Goal: Transaction & Acquisition: Obtain resource

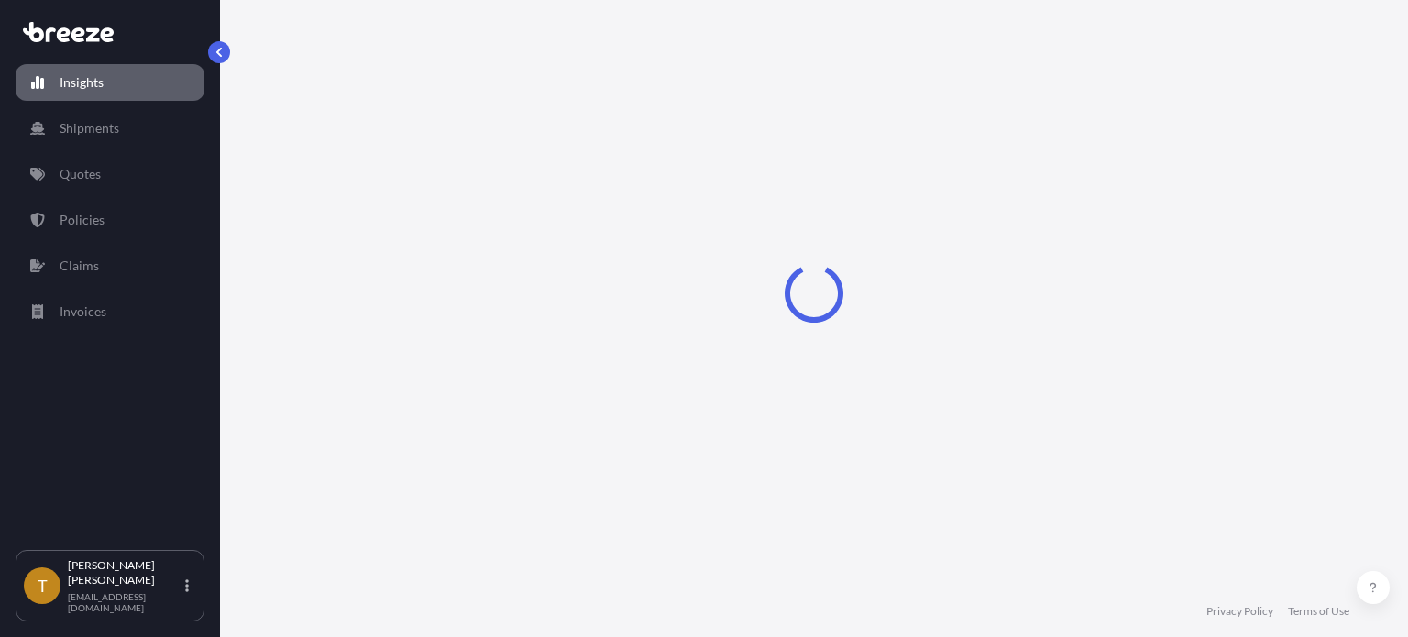
select select "2025"
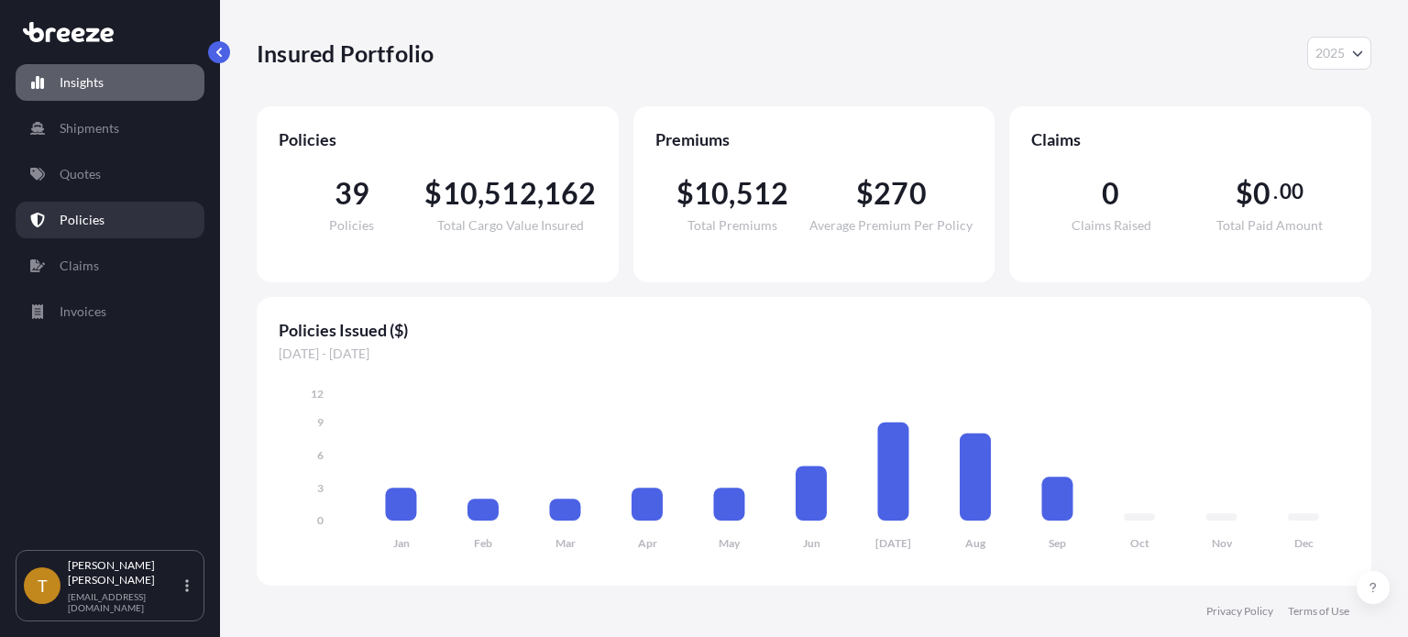
click at [81, 214] on p "Policies" at bounding box center [82, 220] width 45 height 18
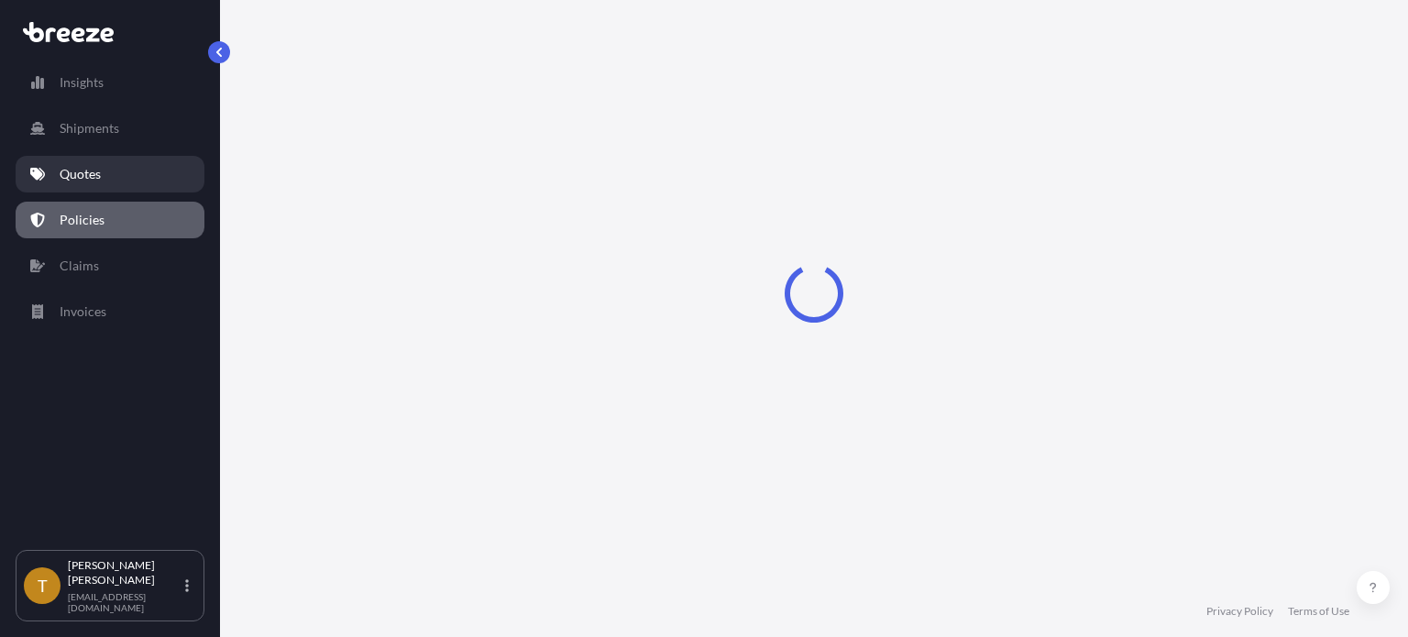
click at [74, 176] on p "Quotes" at bounding box center [80, 174] width 41 height 18
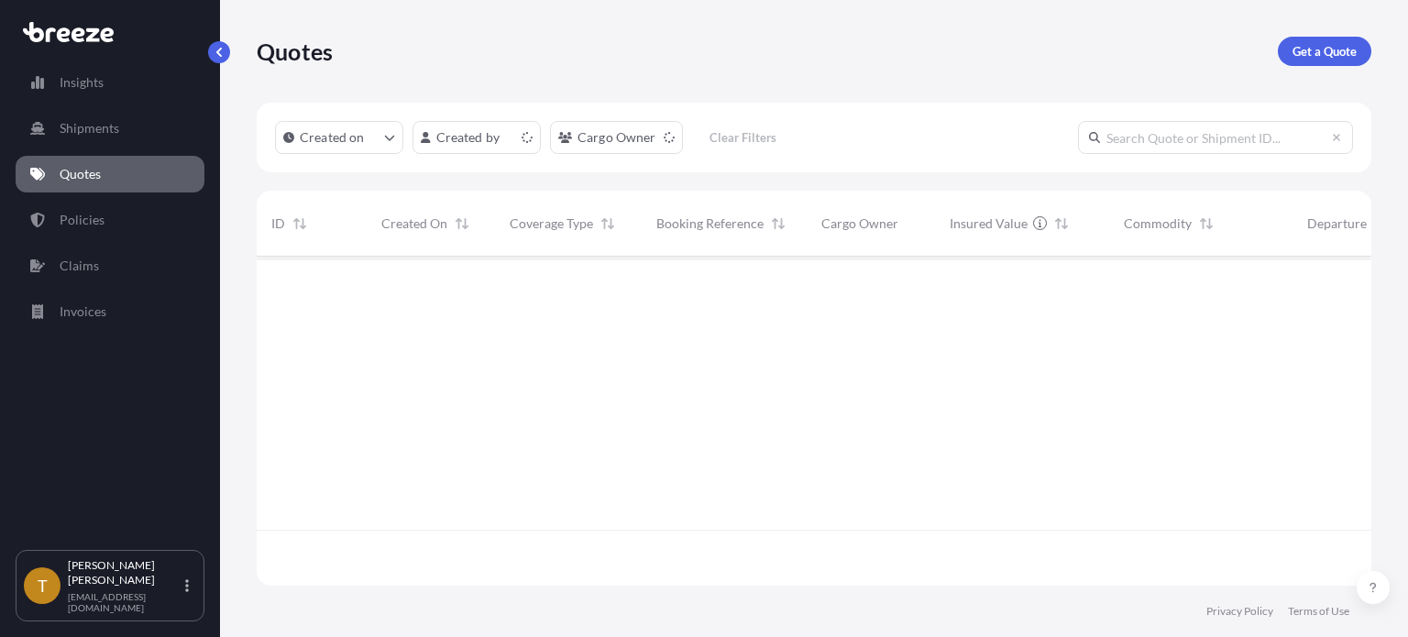
scroll to position [325, 1100]
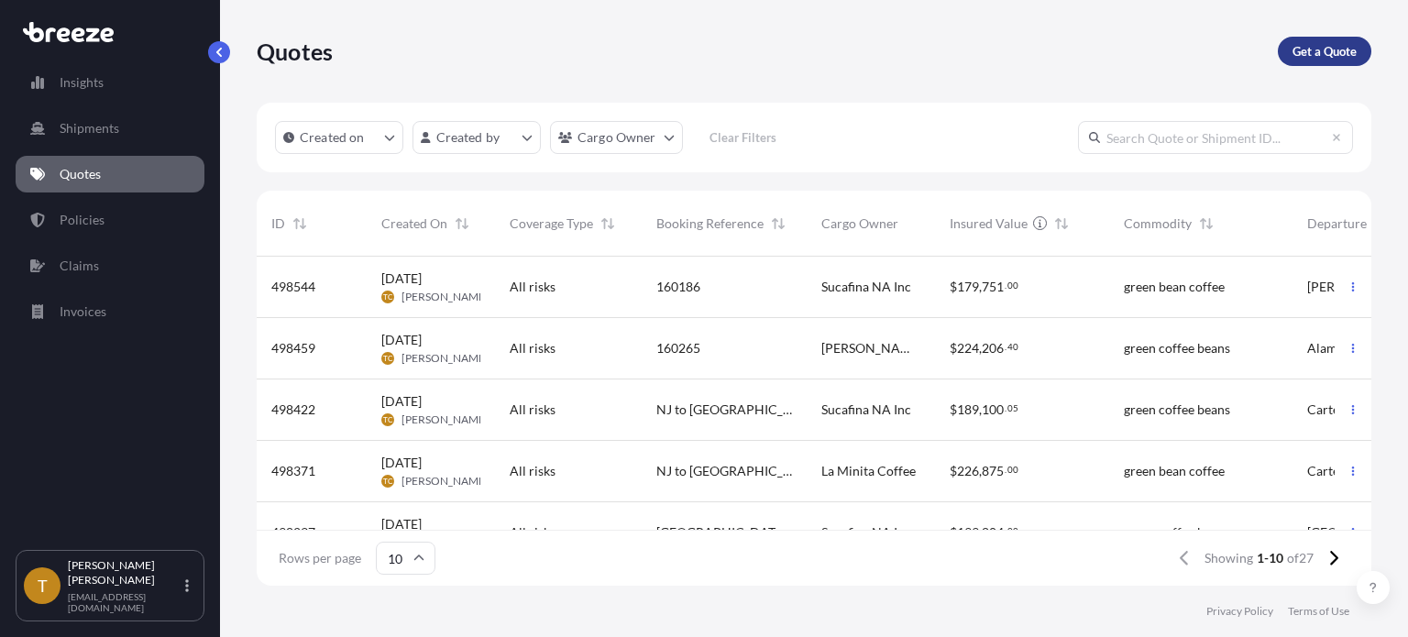
click at [1321, 61] on link "Get a Quote" at bounding box center [1325, 51] width 94 height 29
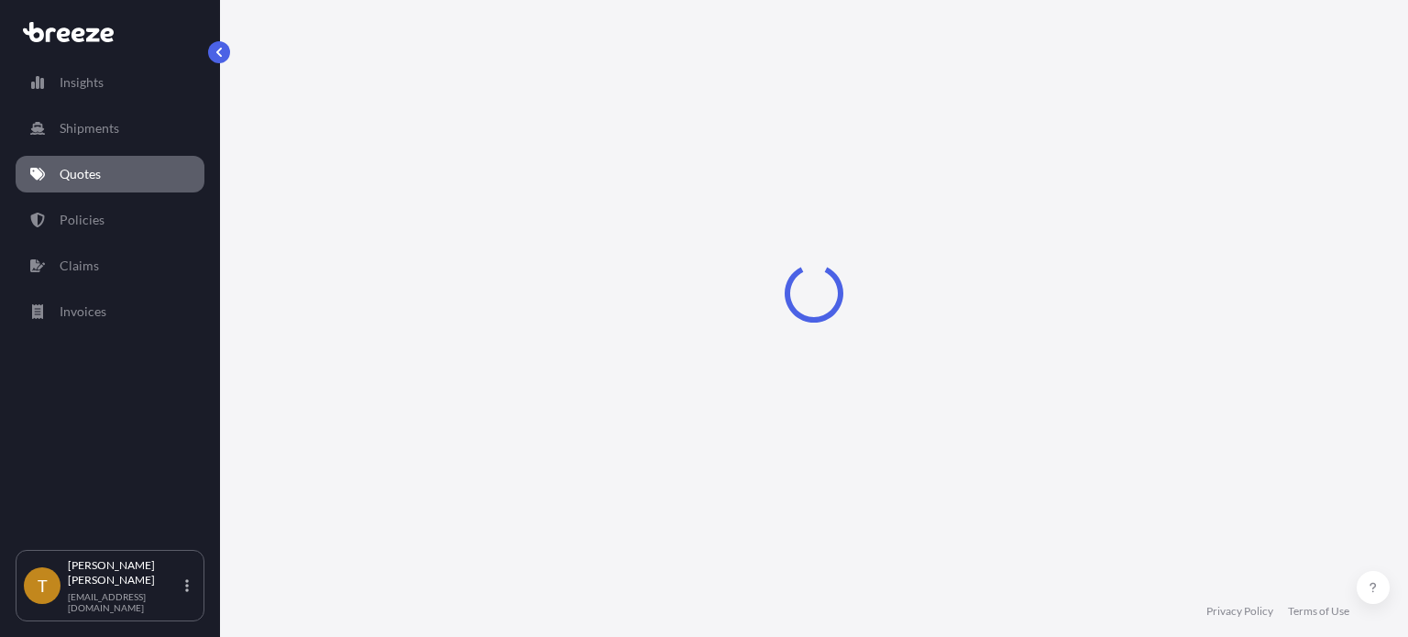
select select "Sea"
select select "1"
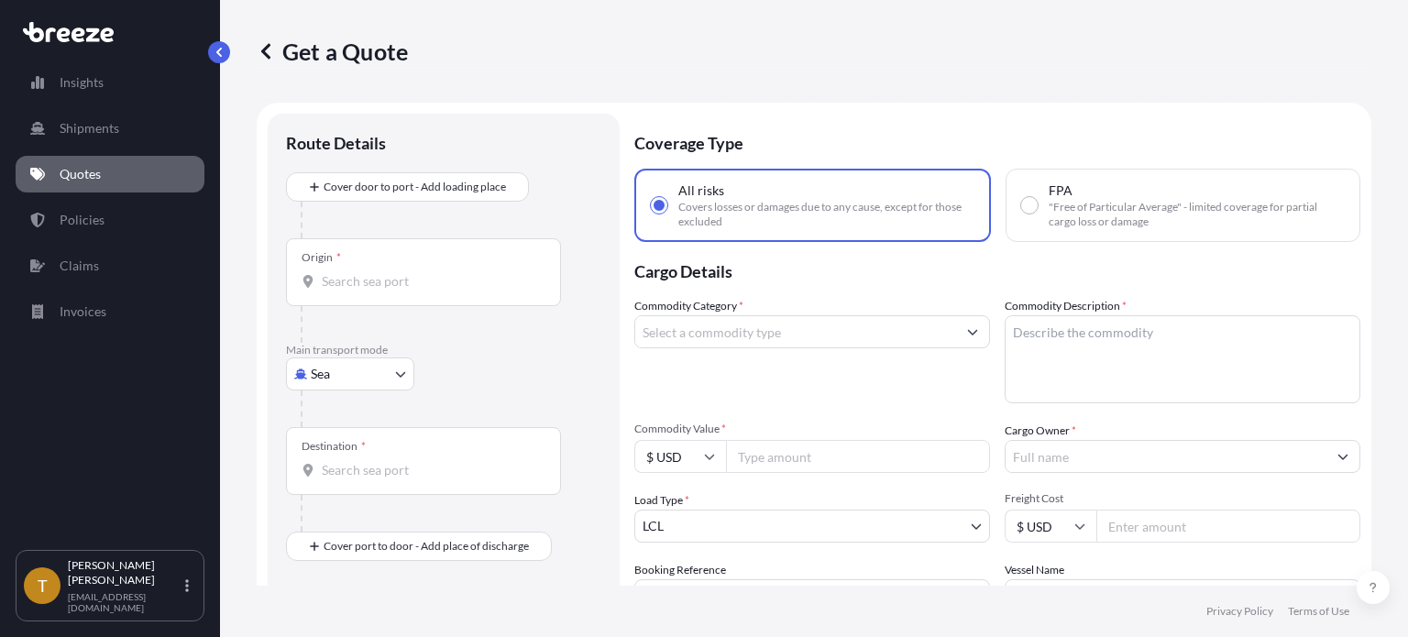
scroll to position [29, 0]
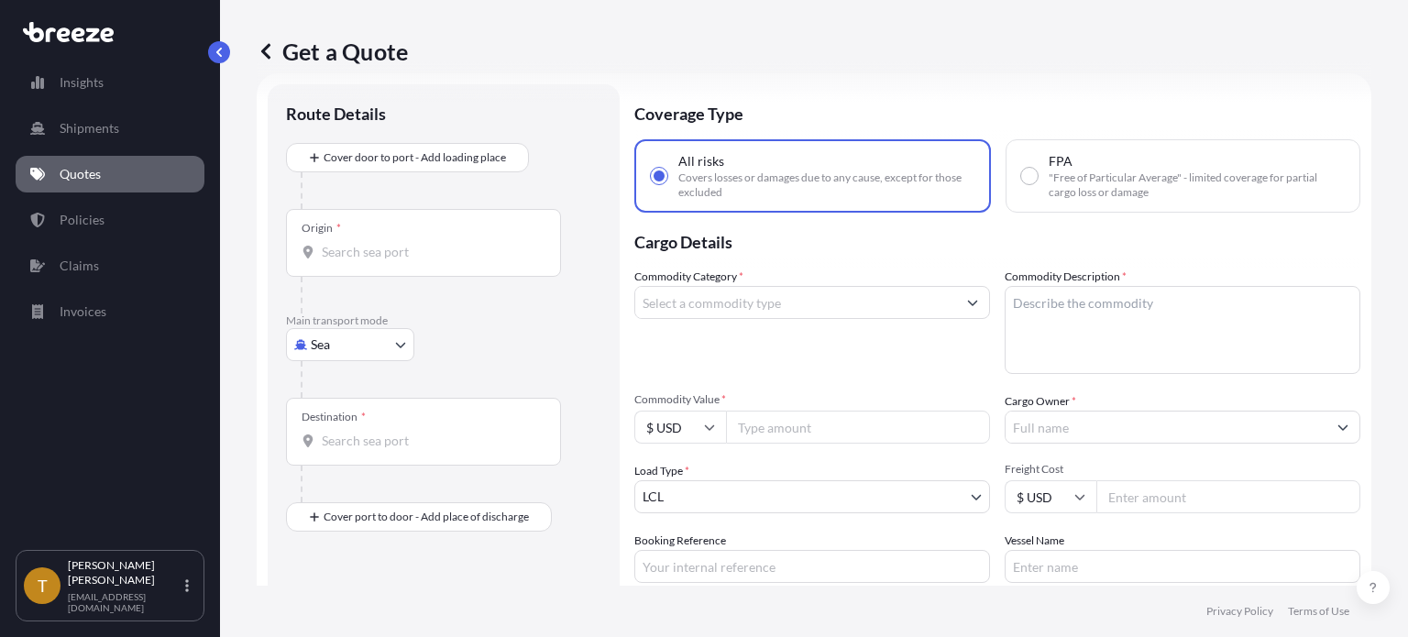
click at [403, 347] on body "Insights Shipments Quotes Policies Claims Invoices T Todd Costley tcostley@hart…" at bounding box center [704, 387] width 1408 height 775
click at [339, 463] on span "Road" at bounding box center [335, 457] width 29 height 18
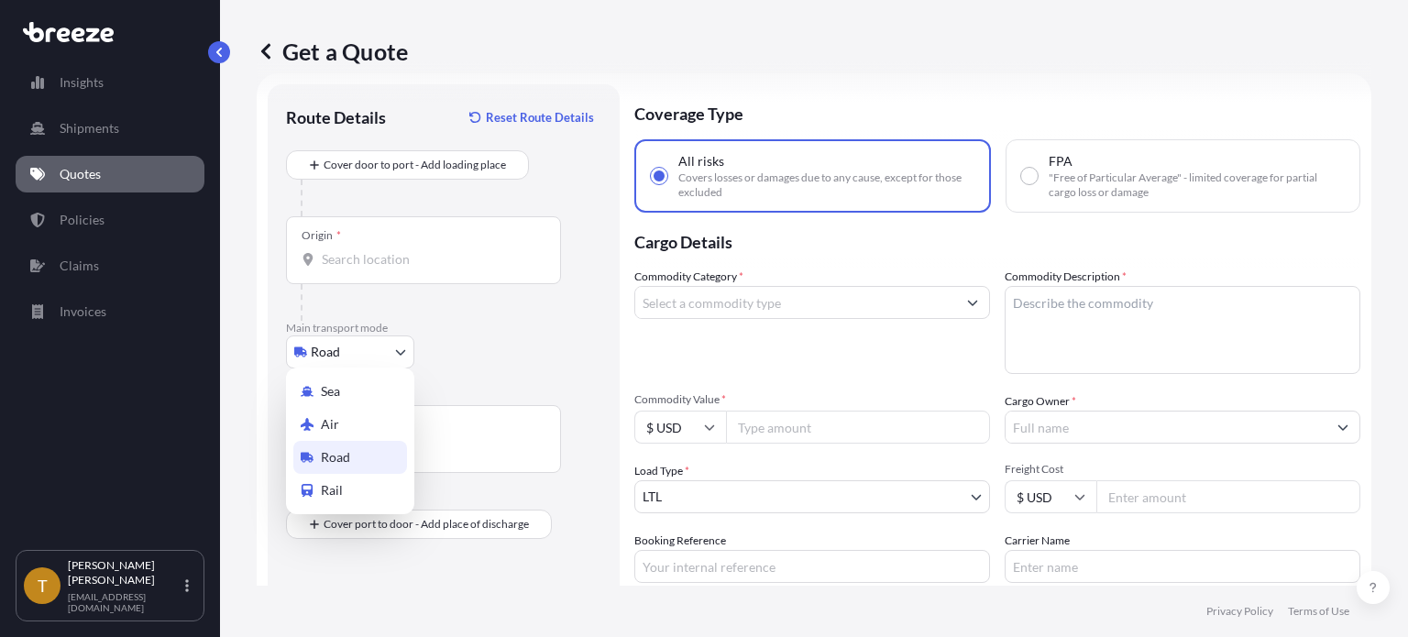
select select "Road"
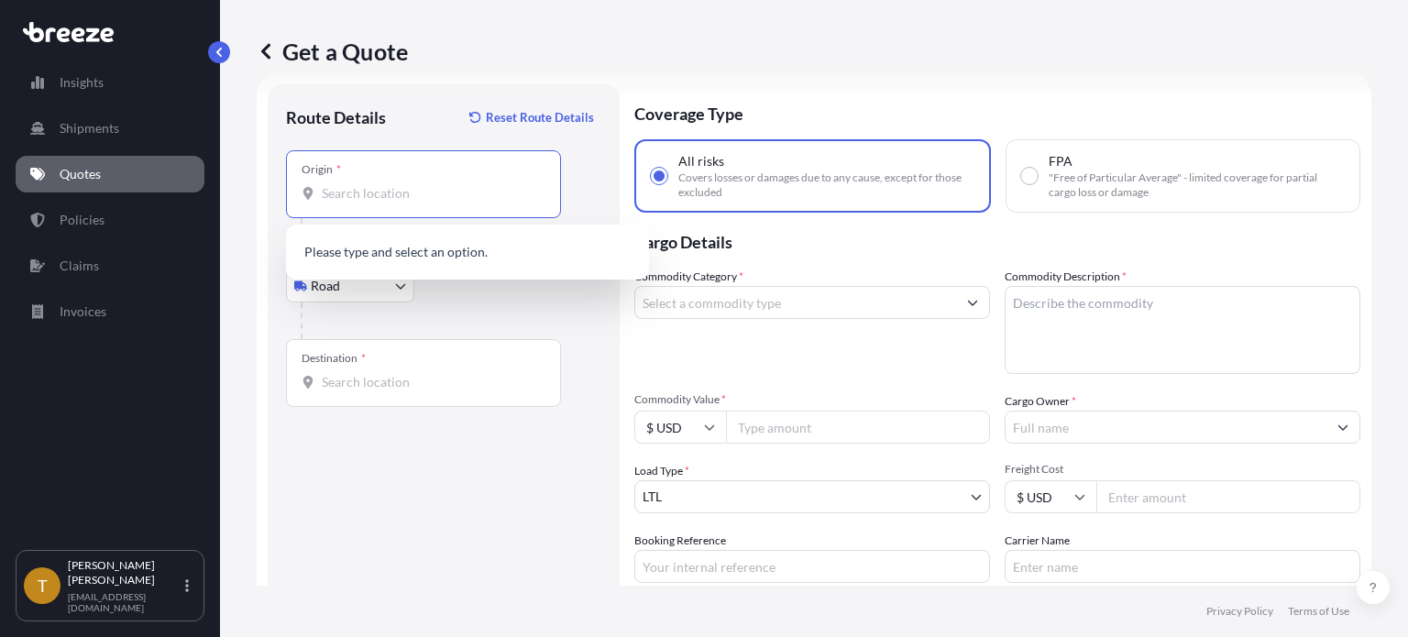
click at [458, 186] on input "Origin *" at bounding box center [430, 193] width 216 height 18
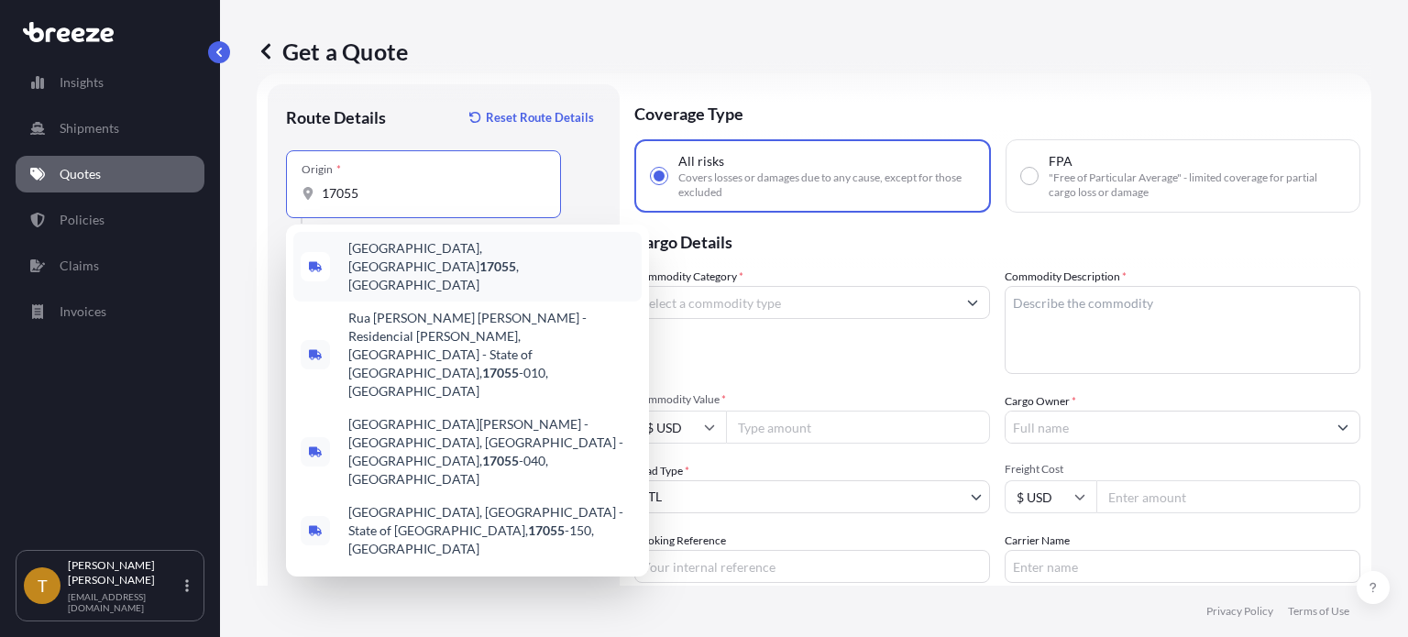
click at [420, 250] on span "Mechanicsburg, PA 17055 , USA" at bounding box center [491, 266] width 286 height 55
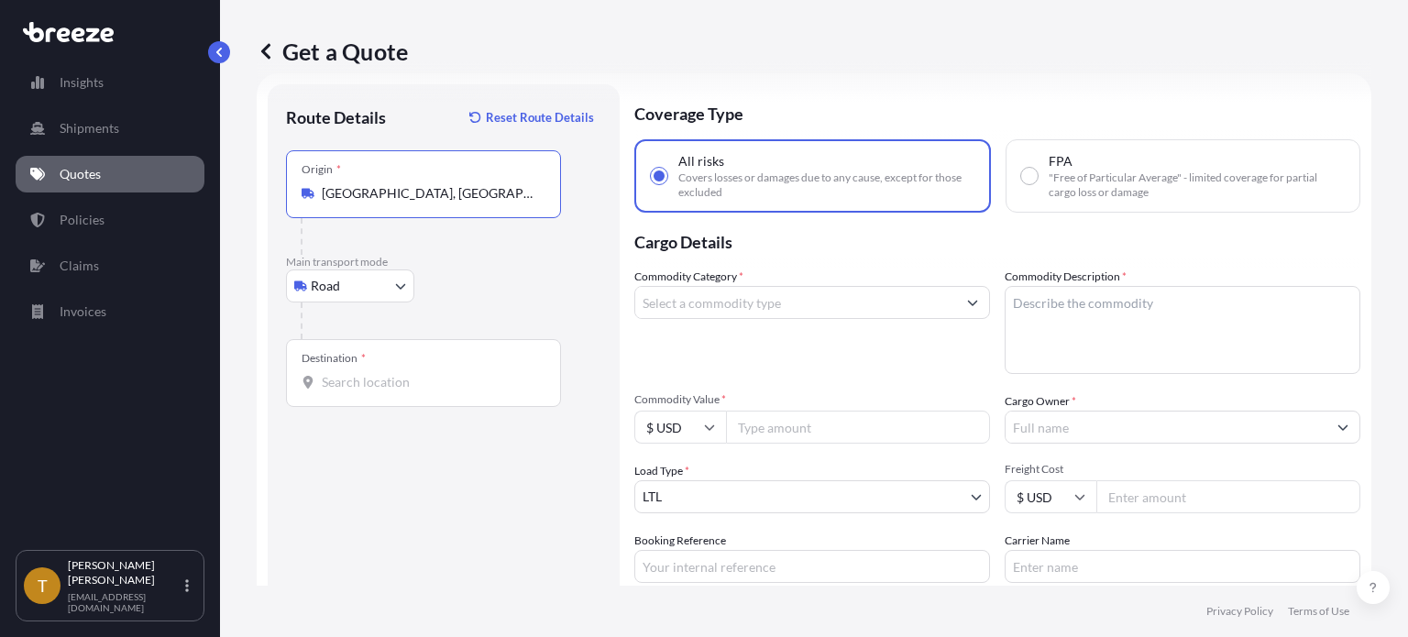
type input "Mechanicsburg, PA 17055, USA"
click at [450, 377] on input "Destination *" at bounding box center [430, 382] width 216 height 18
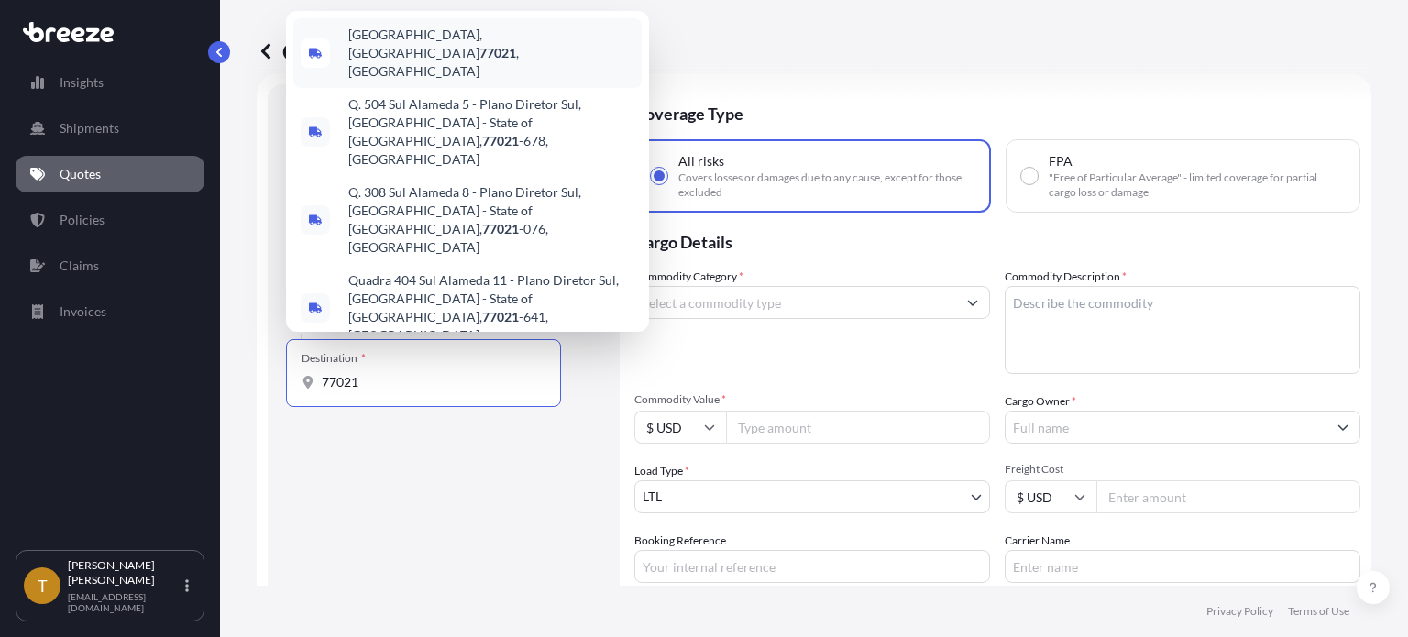
click at [467, 81] on span "Houston, TX 77021 , USA" at bounding box center [491, 53] width 286 height 55
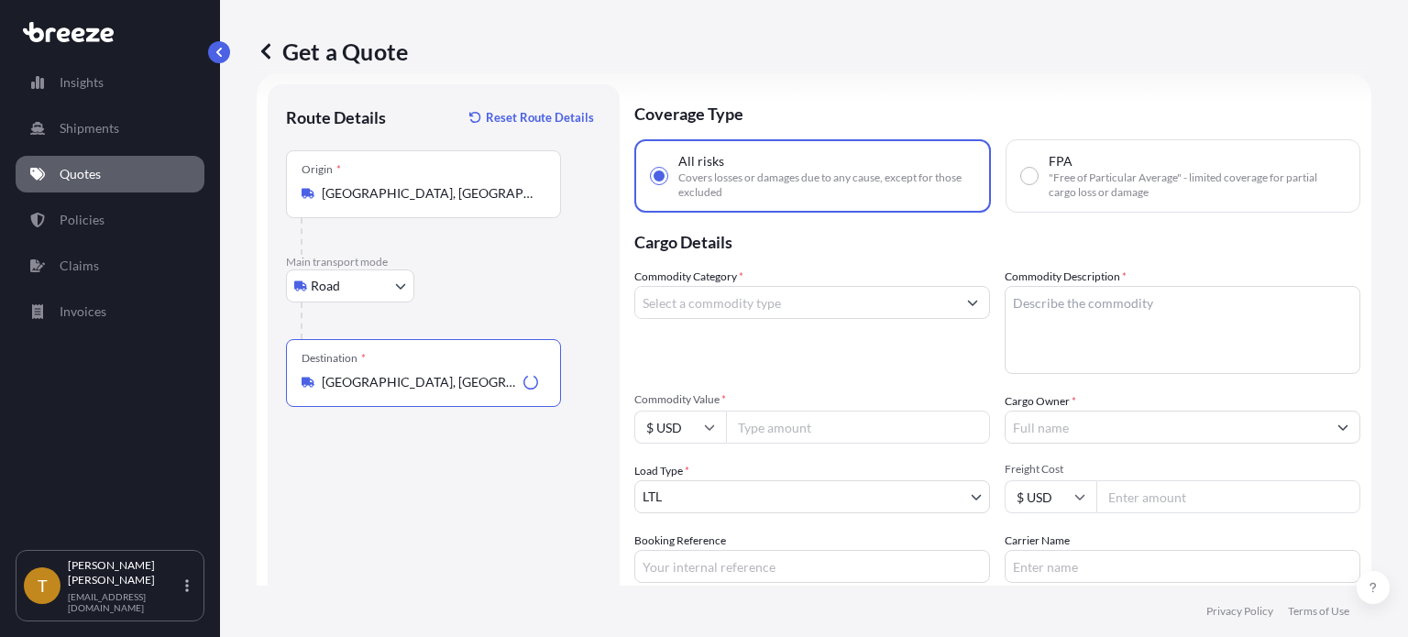
type input "[GEOGRAPHIC_DATA], [GEOGRAPHIC_DATA]"
click at [684, 300] on input "Commodity Category *" at bounding box center [795, 302] width 321 height 33
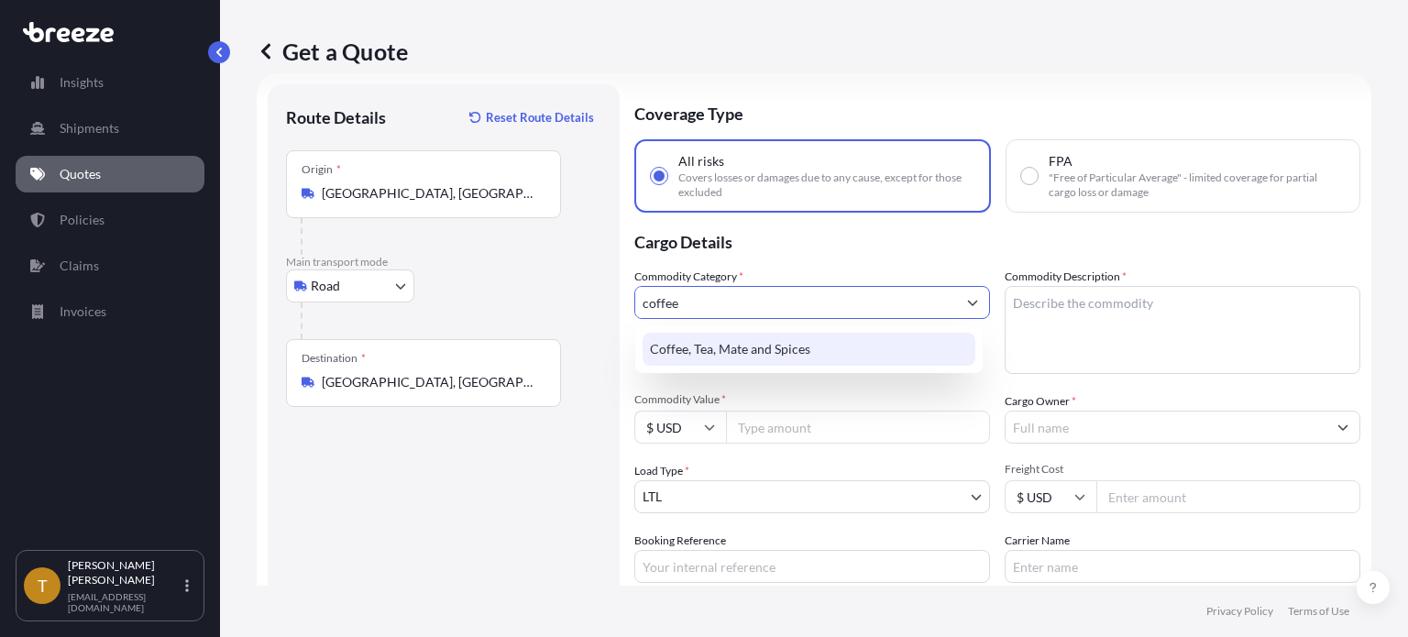
click at [869, 346] on div "Coffee, Tea, Mate and Spices" at bounding box center [809, 349] width 333 height 33
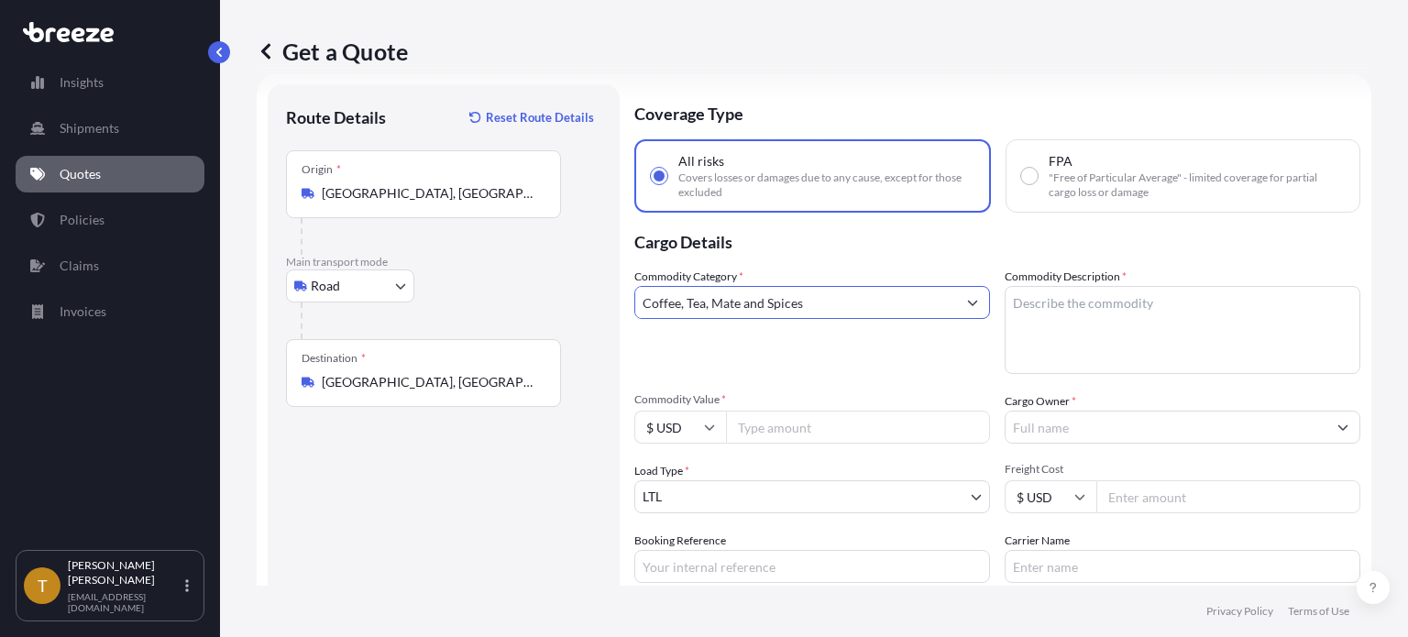
type input "Coffee, Tea, Mate and Spices"
click at [1097, 302] on textarea "Commodity Description *" at bounding box center [1183, 330] width 356 height 88
type textarea "green coffee beans"
click at [811, 440] on input "Commodity Value *" at bounding box center [858, 427] width 264 height 33
type input "265200.00"
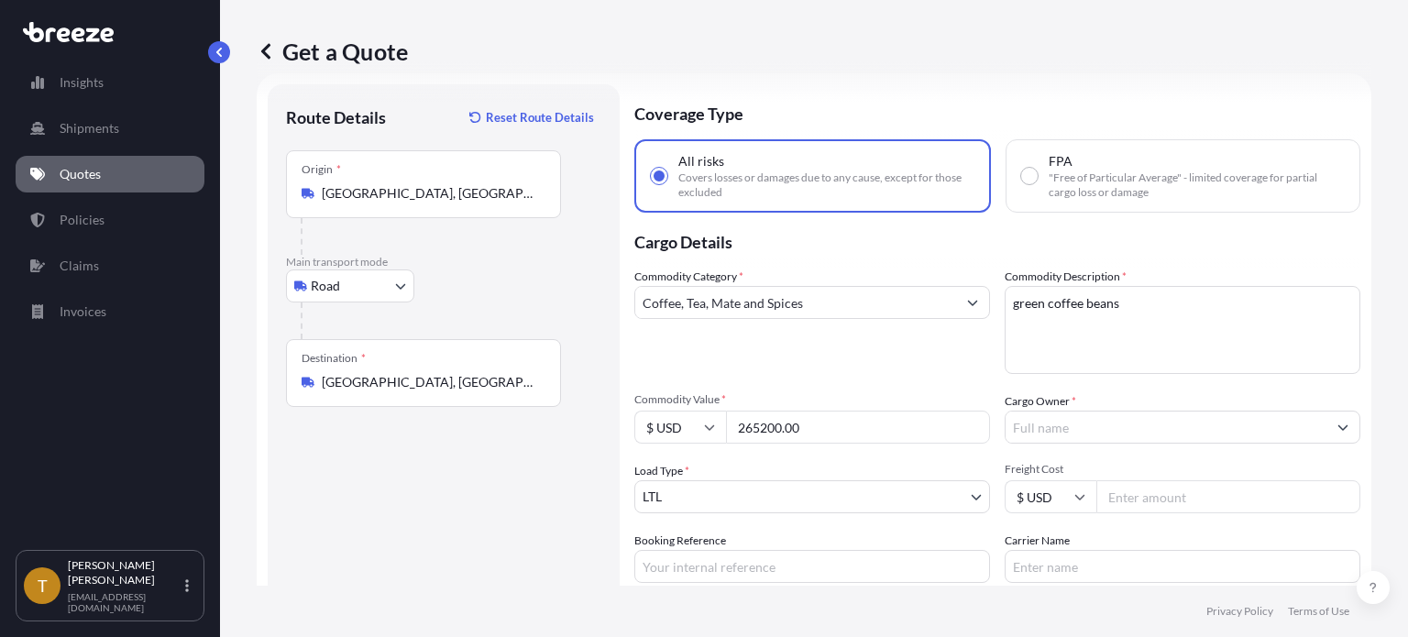
click at [1108, 424] on input "Cargo Owner *" at bounding box center [1166, 427] width 321 height 33
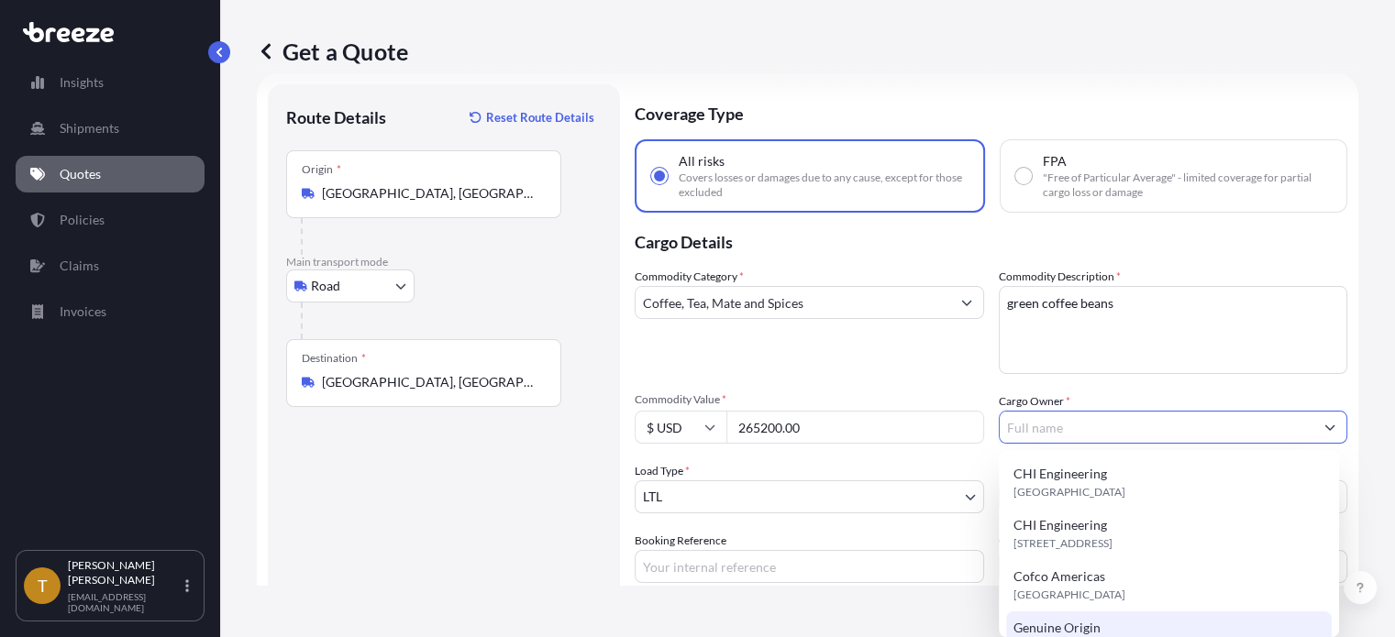
click at [1058, 624] on span "Genuine Origin" at bounding box center [1056, 628] width 87 height 18
type input "Genuine Origin"
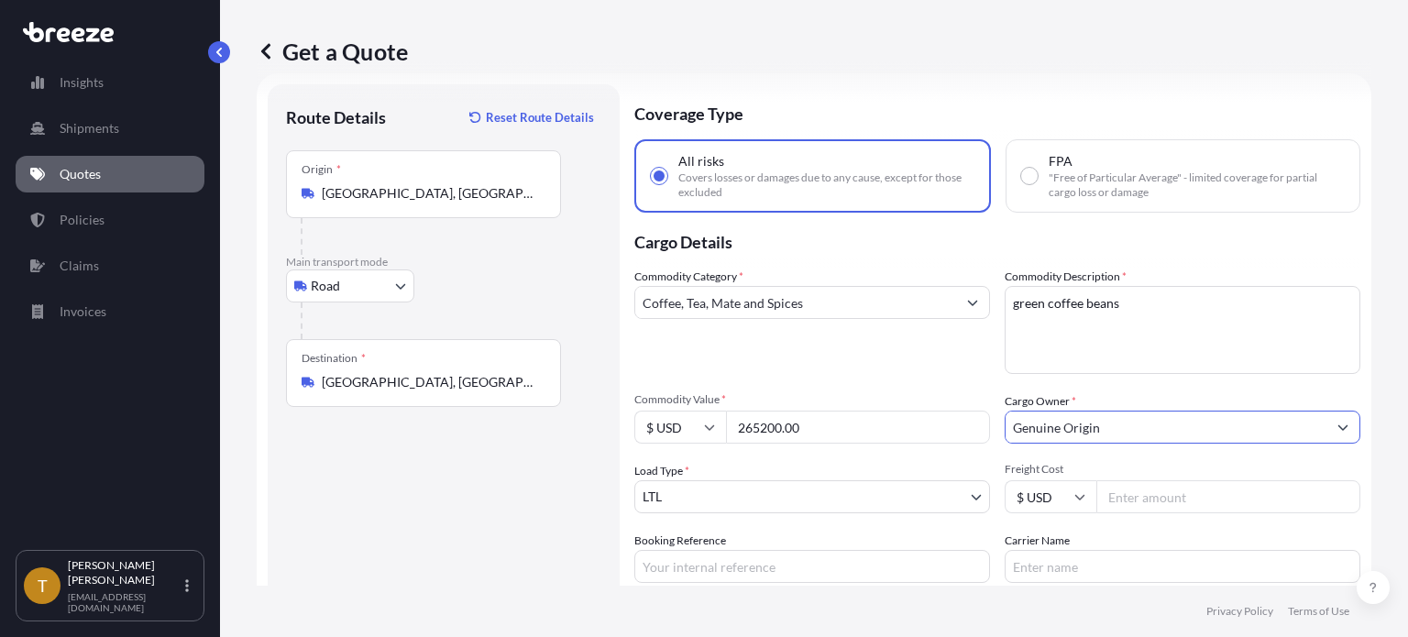
click at [773, 491] on body "15 options available. Insights Shipments Quotes Policies Claims Invoices T Todd…" at bounding box center [704, 387] width 1408 height 775
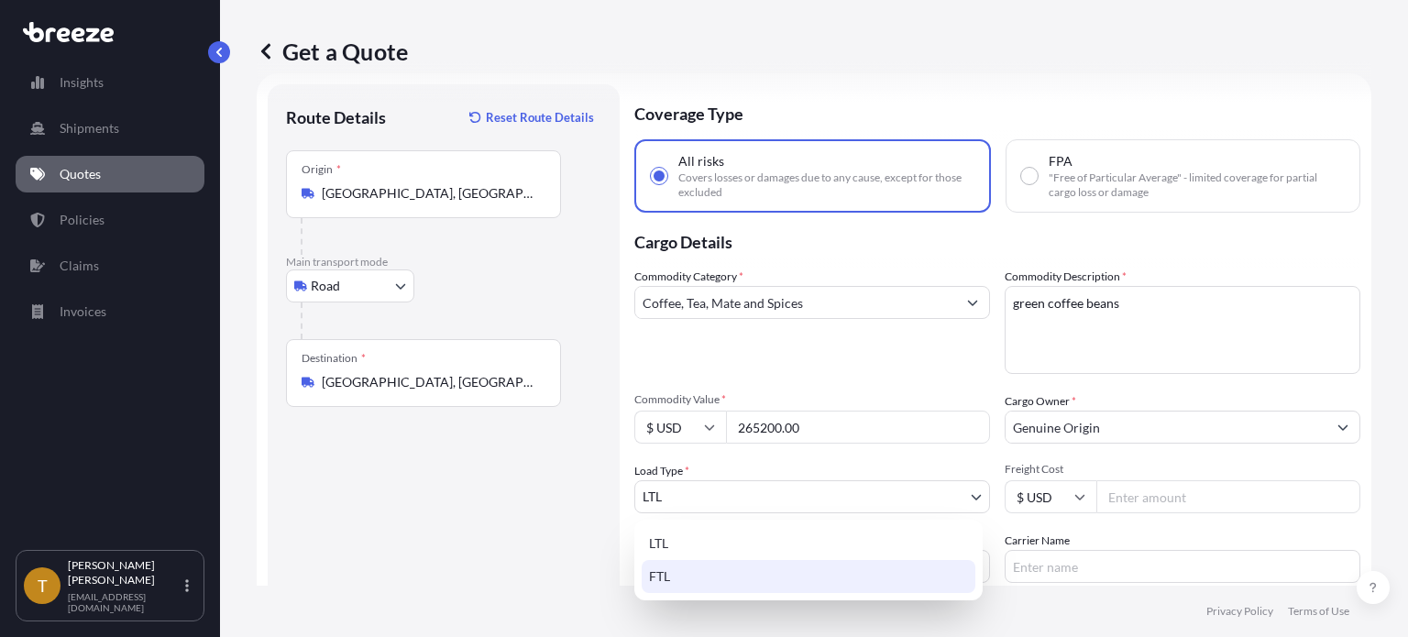
click at [678, 575] on div "FTL" at bounding box center [809, 576] width 334 height 33
select select "2"
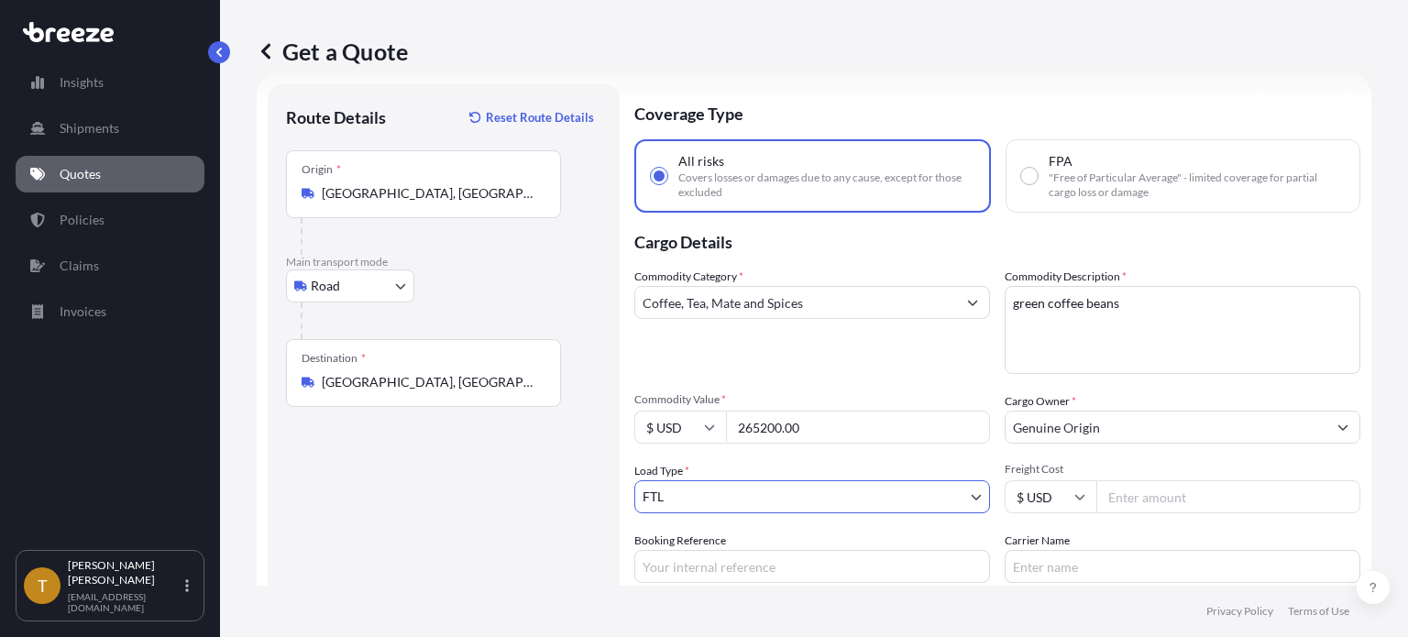
click at [1159, 503] on input "Freight Cost" at bounding box center [1229, 496] width 264 height 33
type input "3300"
click at [845, 563] on input "Booking Reference" at bounding box center [812, 566] width 356 height 33
type input "T"
type input "PA to [GEOGRAPHIC_DATA] (1"
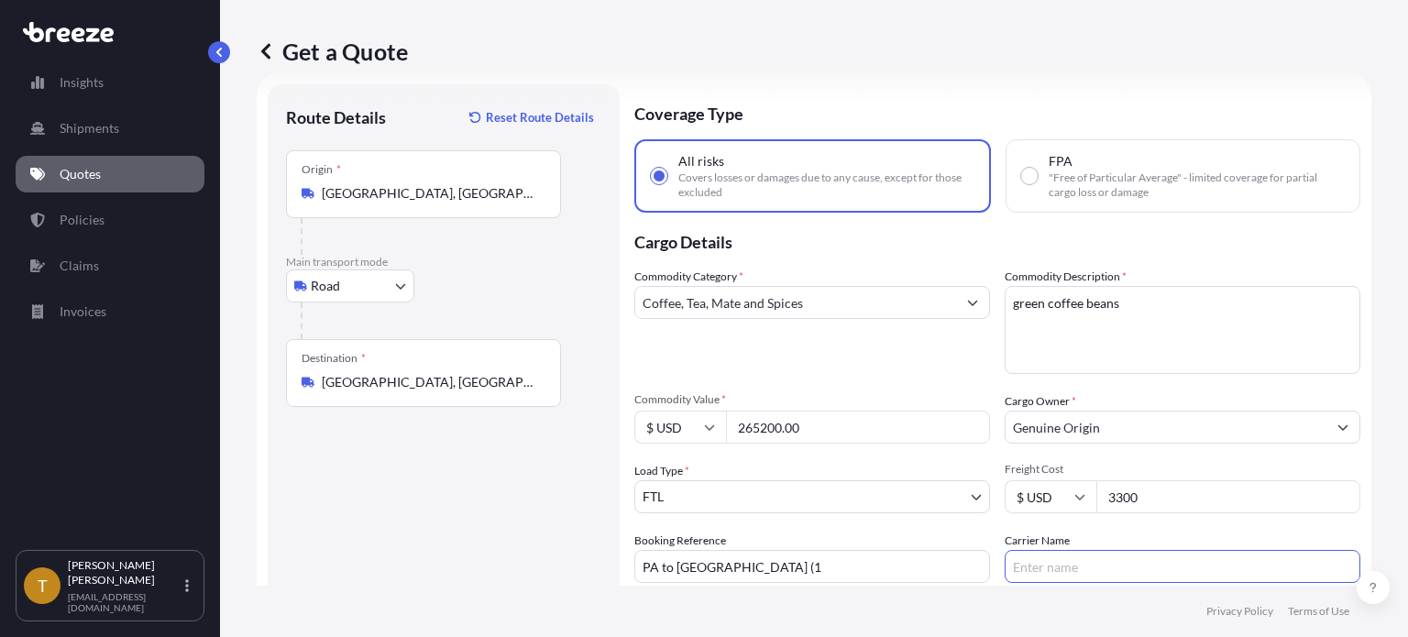
click at [1106, 566] on input "Carrier Name" at bounding box center [1183, 566] width 356 height 33
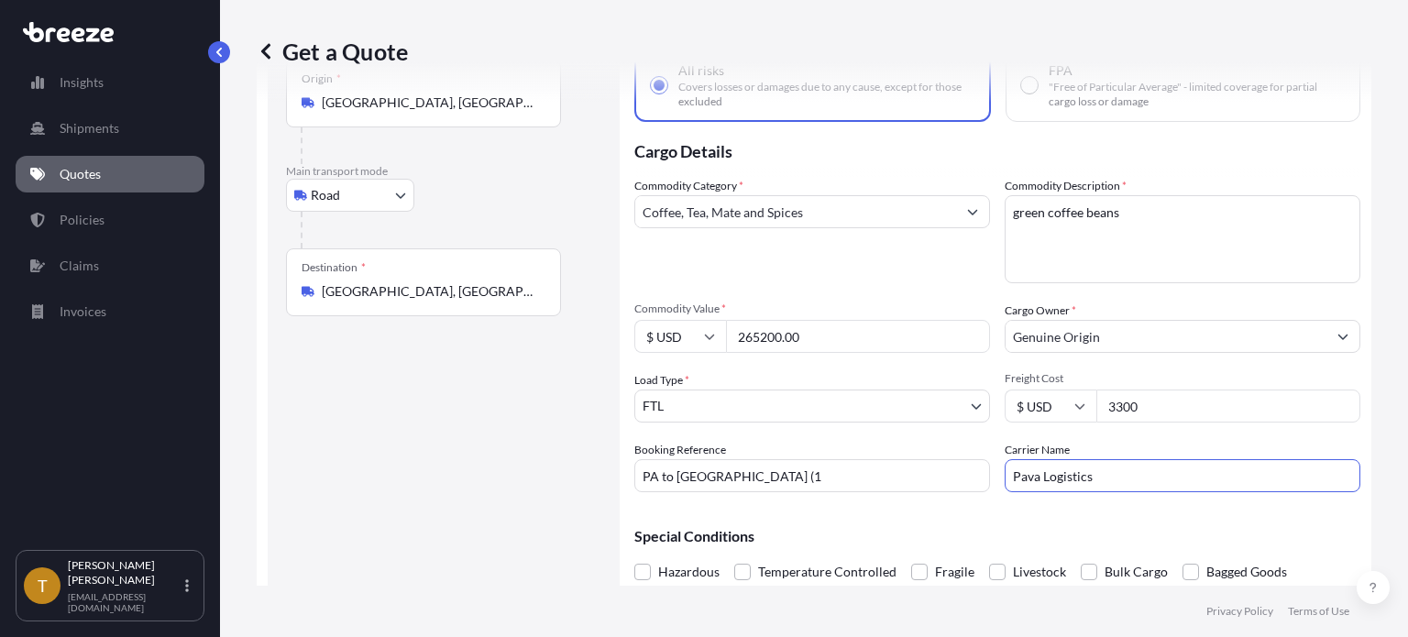
scroll to position [194, 0]
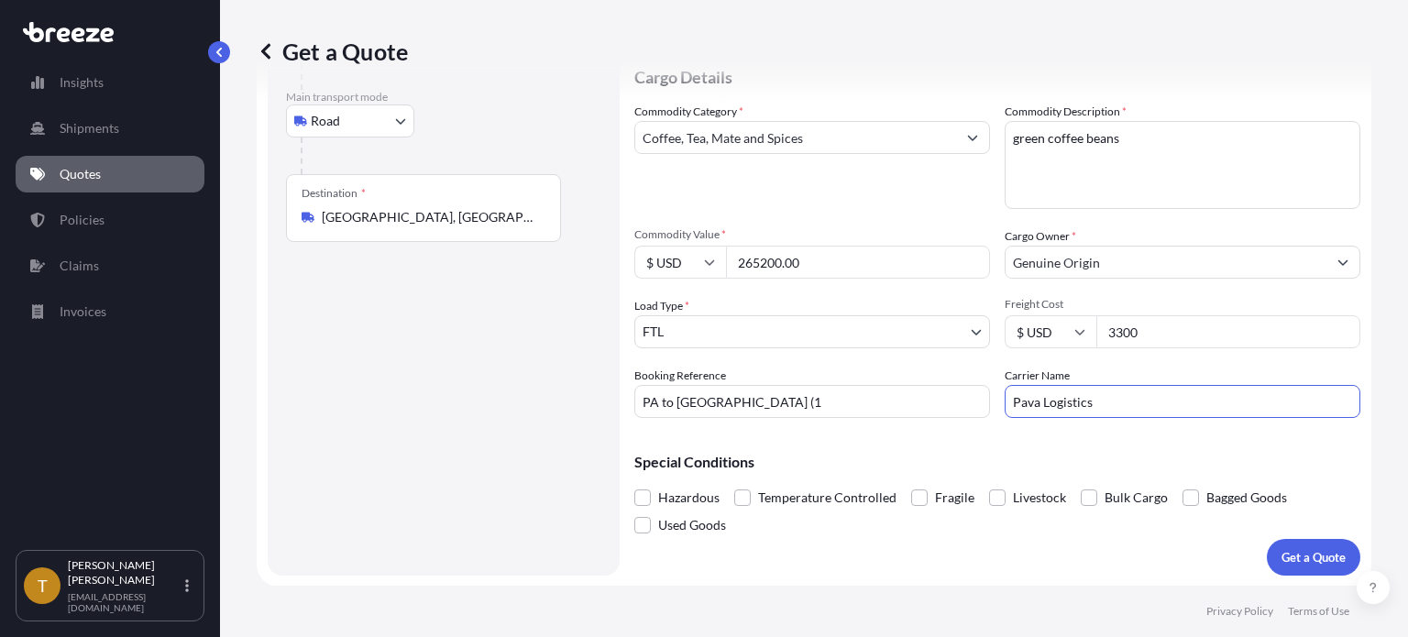
type input "Pava Logistics"
click at [1175, 491] on div "Hazardous Temperature Controlled Fragile Livestock Bulk Cargo Bagged Goods Used…" at bounding box center [997, 511] width 726 height 55
click at [1185, 498] on span at bounding box center [1191, 498] width 17 height 17
click at [1183, 484] on input "Bagged Goods" at bounding box center [1183, 484] width 0 height 0
click at [1294, 564] on p "Get a Quote" at bounding box center [1314, 557] width 64 height 18
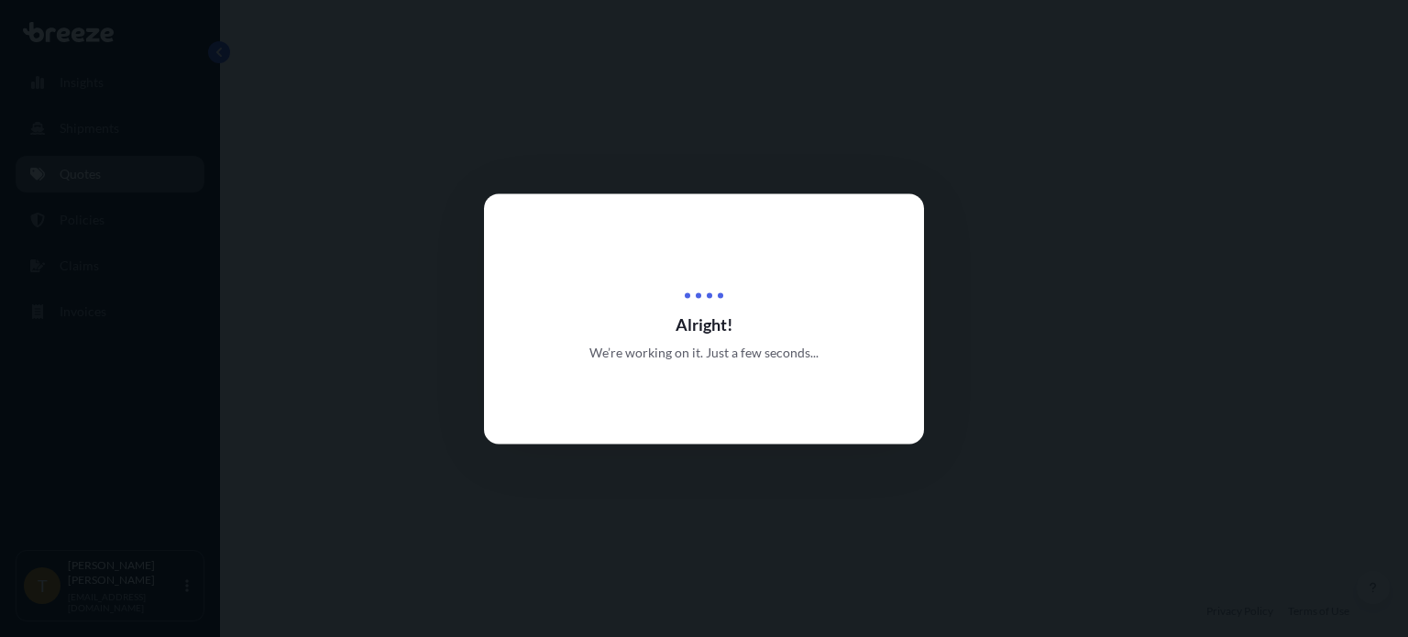
select select "Road"
select select "2"
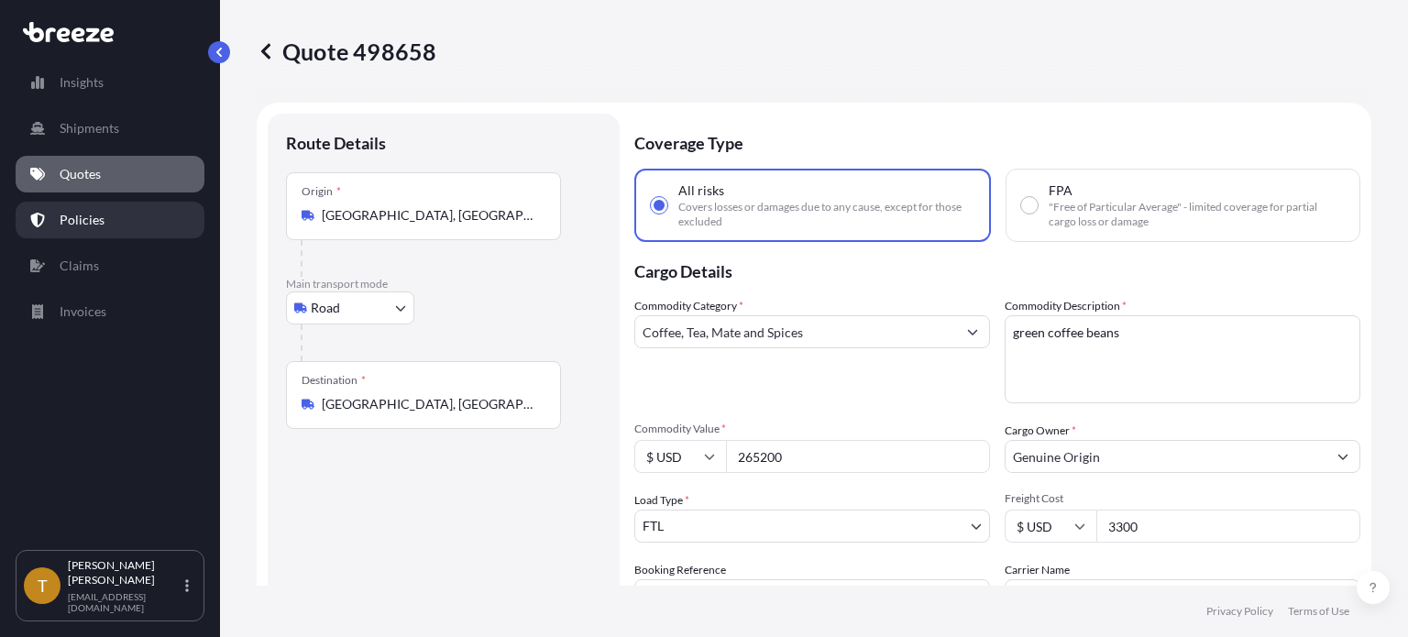
click at [91, 213] on p "Policies" at bounding box center [82, 220] width 45 height 18
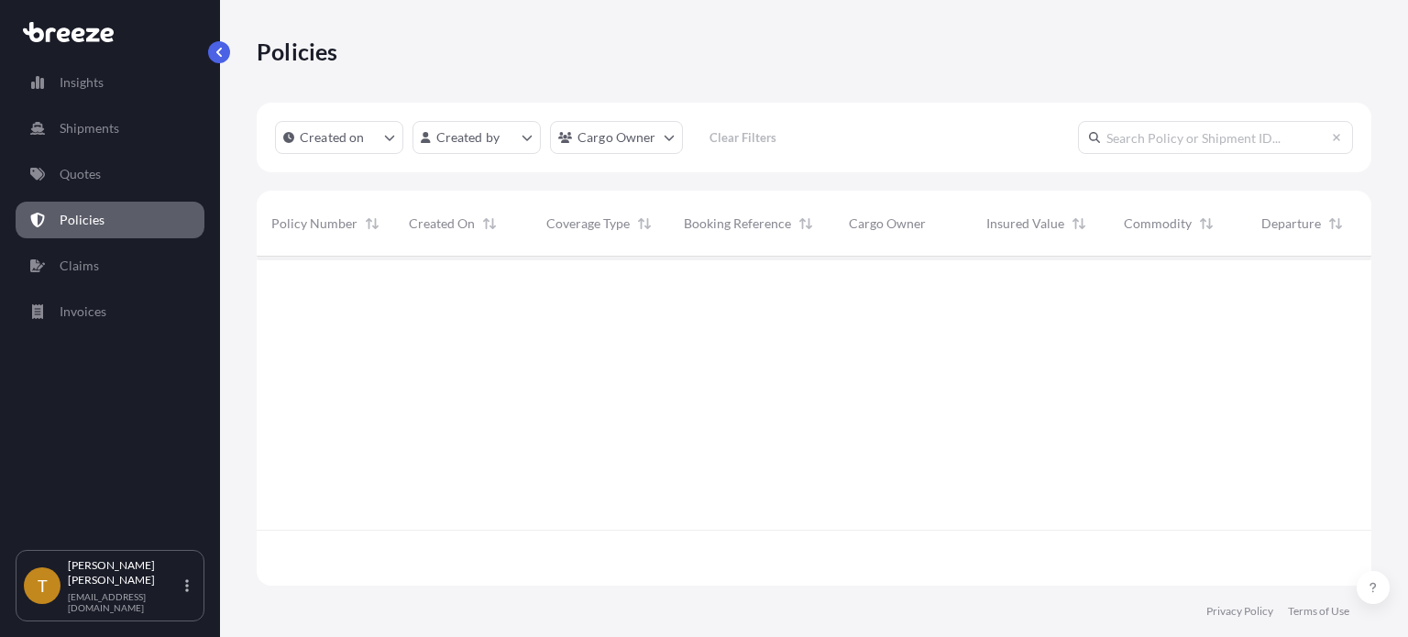
scroll to position [325, 1100]
click at [86, 187] on link "Quotes" at bounding box center [110, 174] width 189 height 37
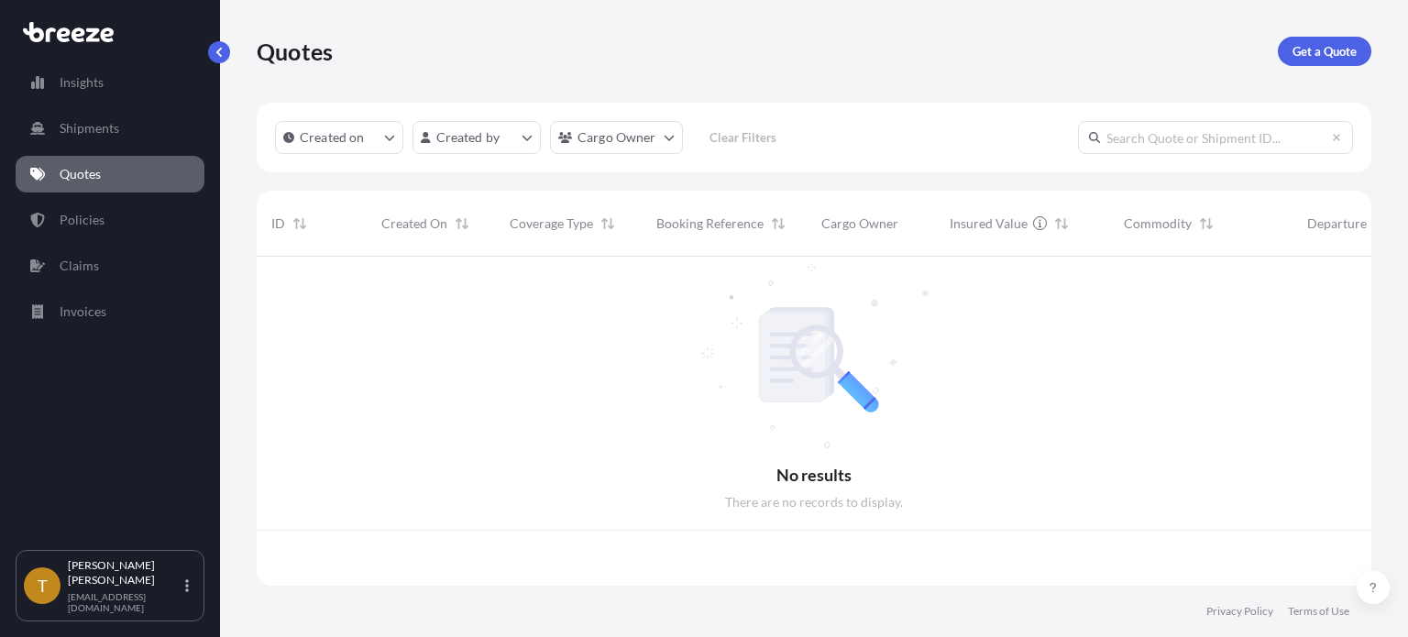
scroll to position [325, 1100]
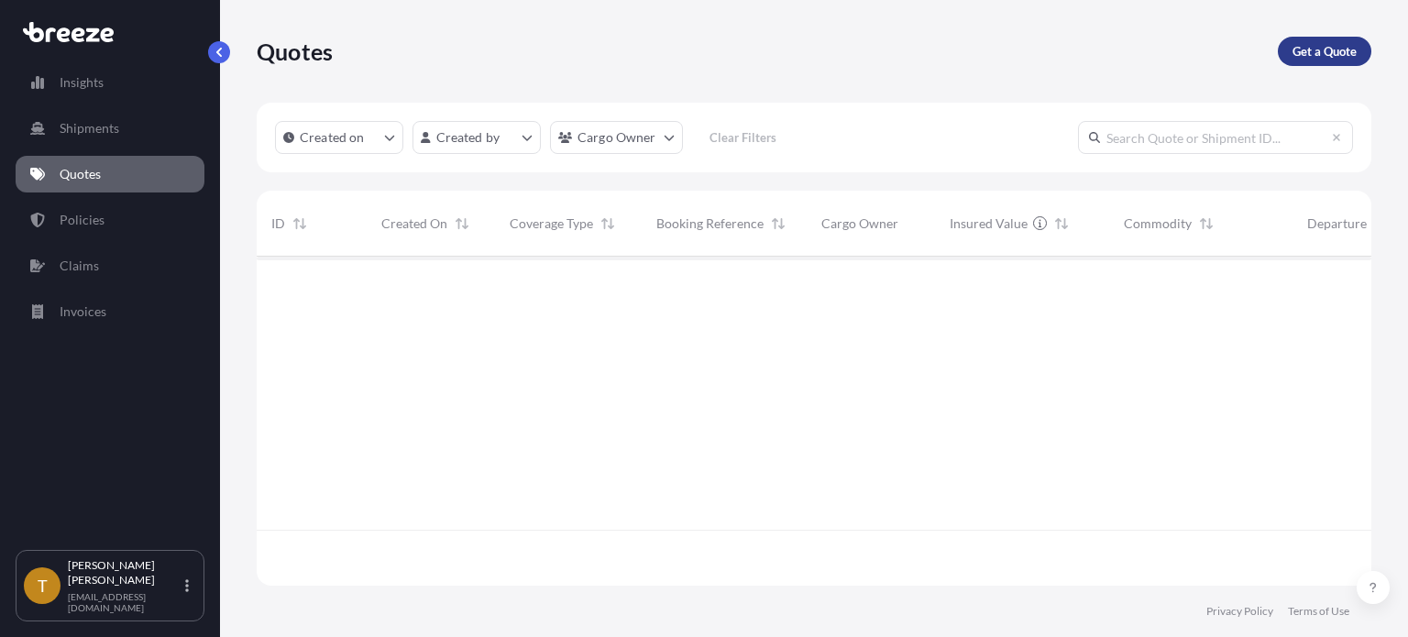
click at [1329, 50] on p "Get a Quote" at bounding box center [1325, 51] width 64 height 18
select select "Sea"
select select "1"
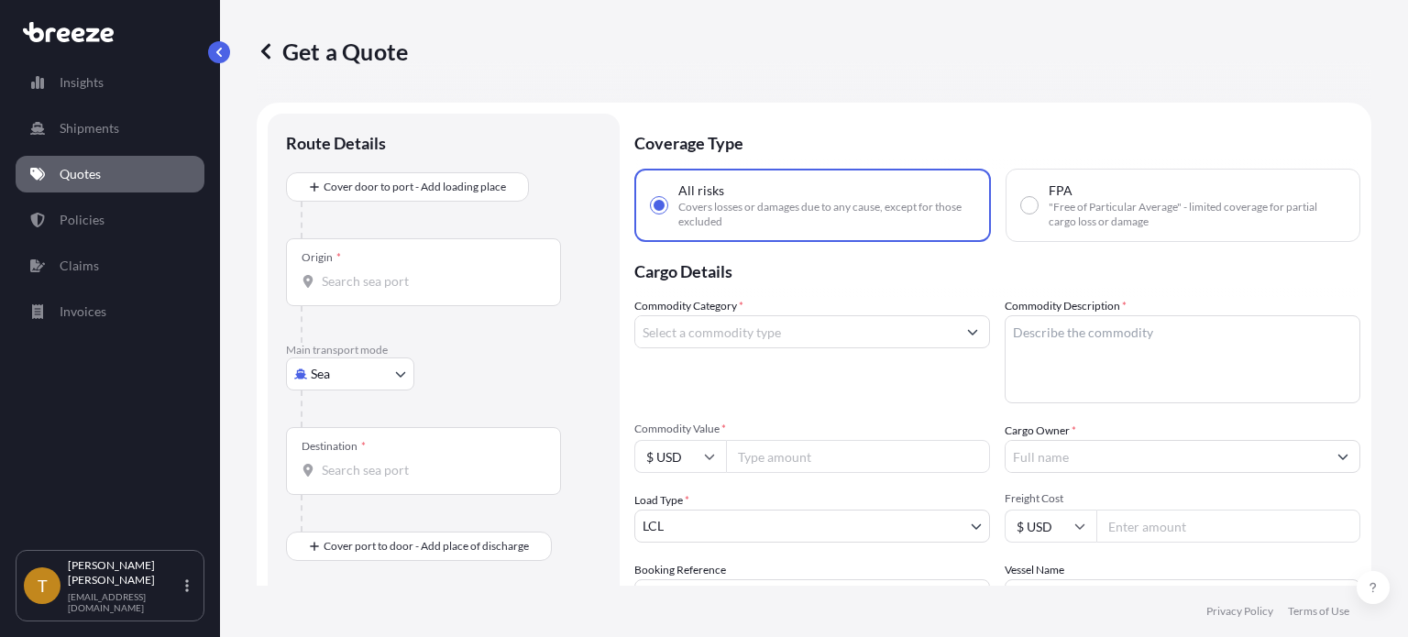
scroll to position [29, 0]
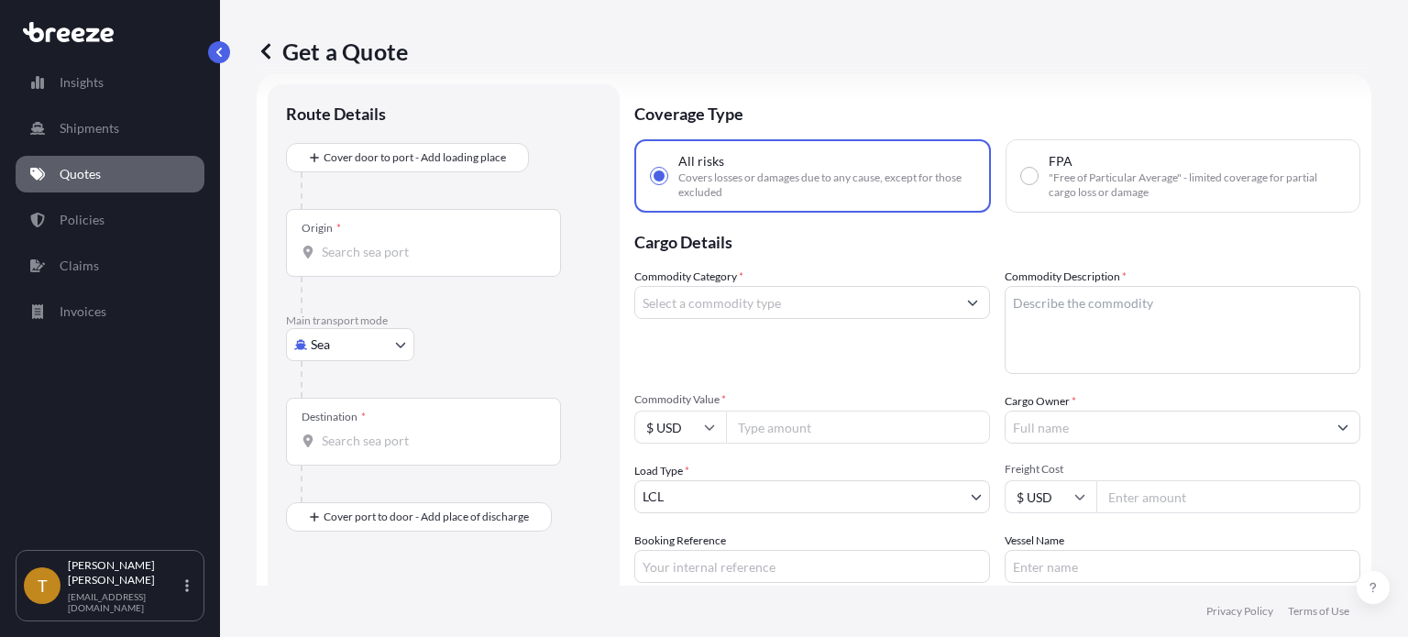
click at [400, 346] on body "Insights Shipments Quotes Policies Claims Invoices T Todd Costley tcostley@hart…" at bounding box center [704, 387] width 1408 height 775
click at [356, 459] on div "Road" at bounding box center [350, 457] width 114 height 33
select select "Road"
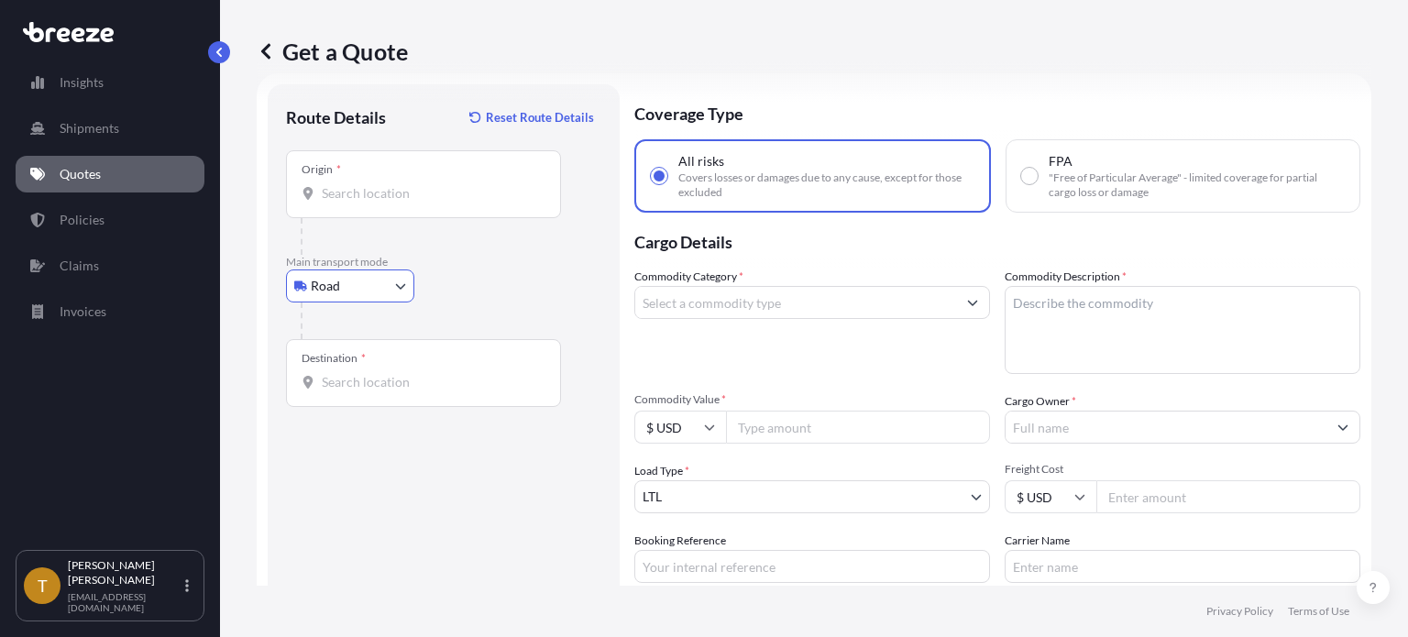
click at [457, 198] on input "Origin *" at bounding box center [430, 193] width 216 height 18
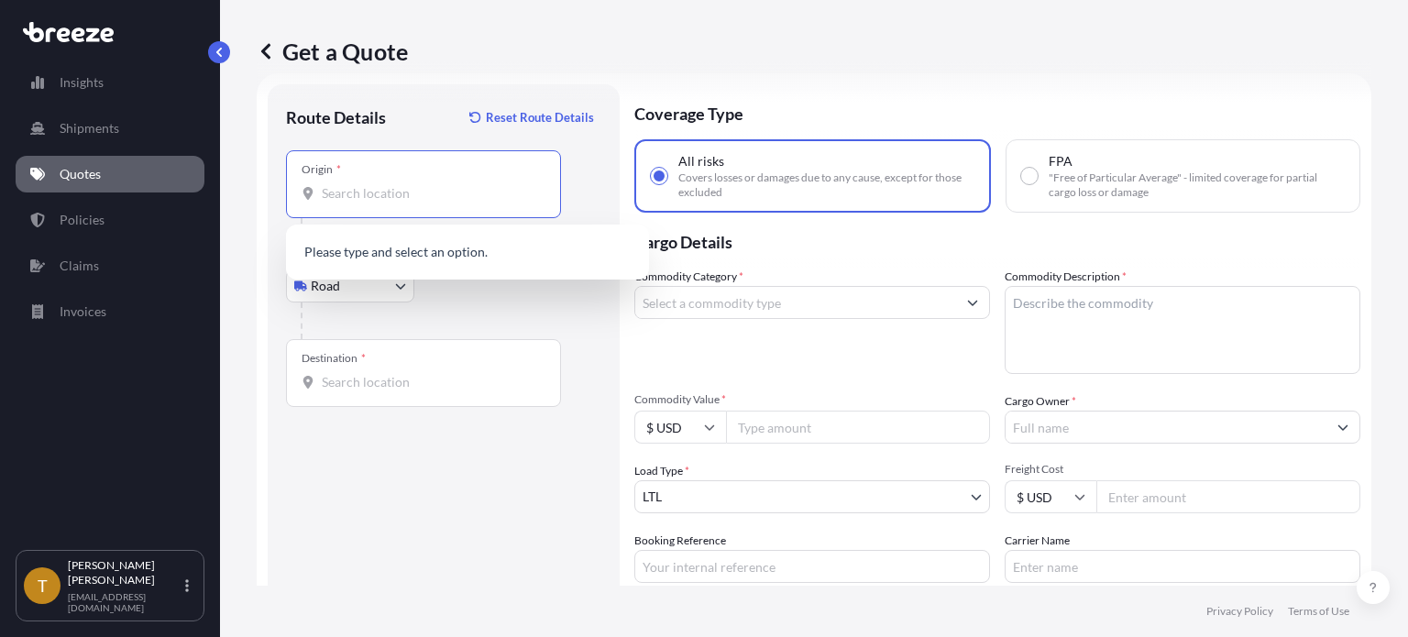
type input "7"
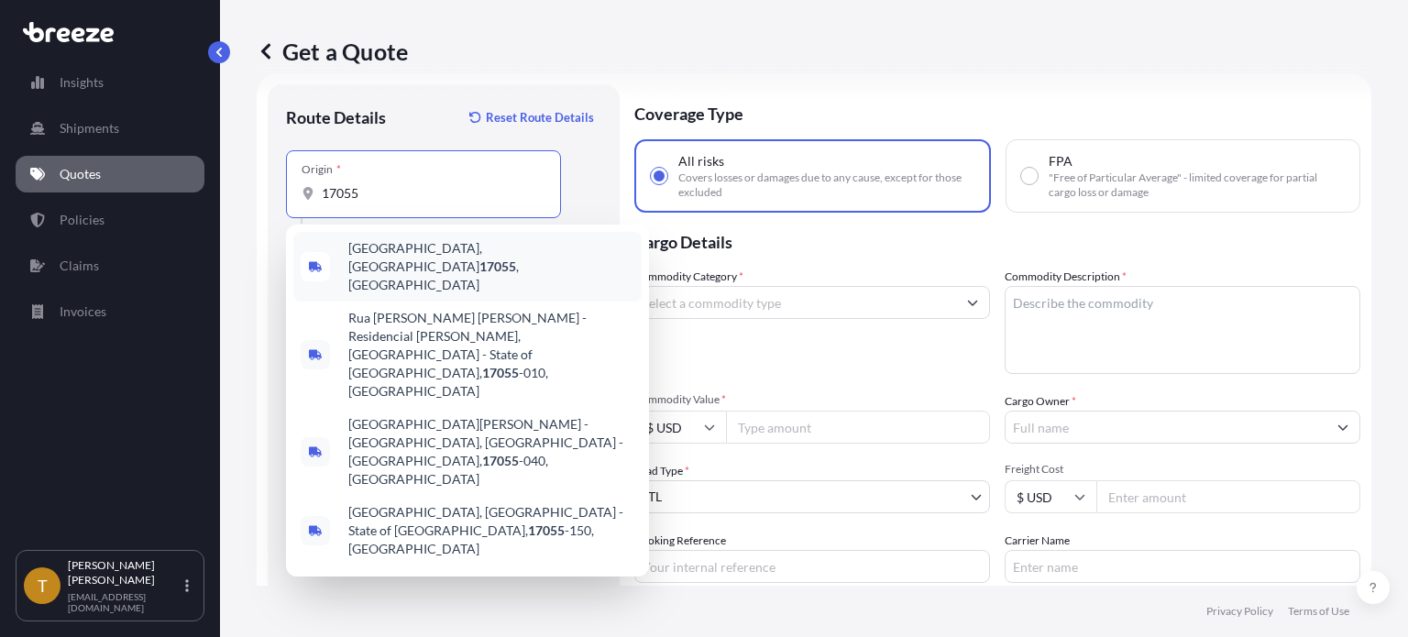
click at [391, 260] on span "Mechanicsburg, PA 17055 , USA" at bounding box center [491, 266] width 286 height 55
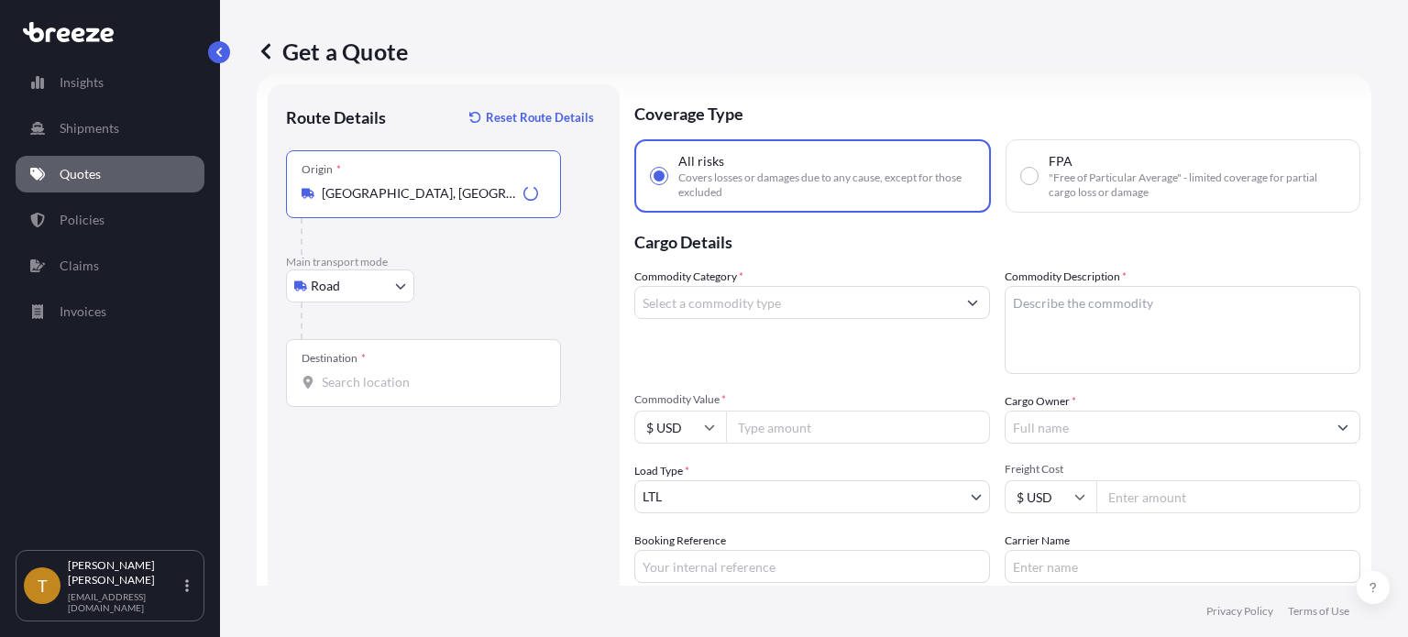
type input "Mechanicsburg, PA 17055, USA"
click at [392, 379] on input "Destination *" at bounding box center [430, 382] width 216 height 18
type input "[GEOGRAPHIC_DATA], [GEOGRAPHIC_DATA]"
click at [708, 311] on input "Commodity Category *" at bounding box center [795, 302] width 321 height 33
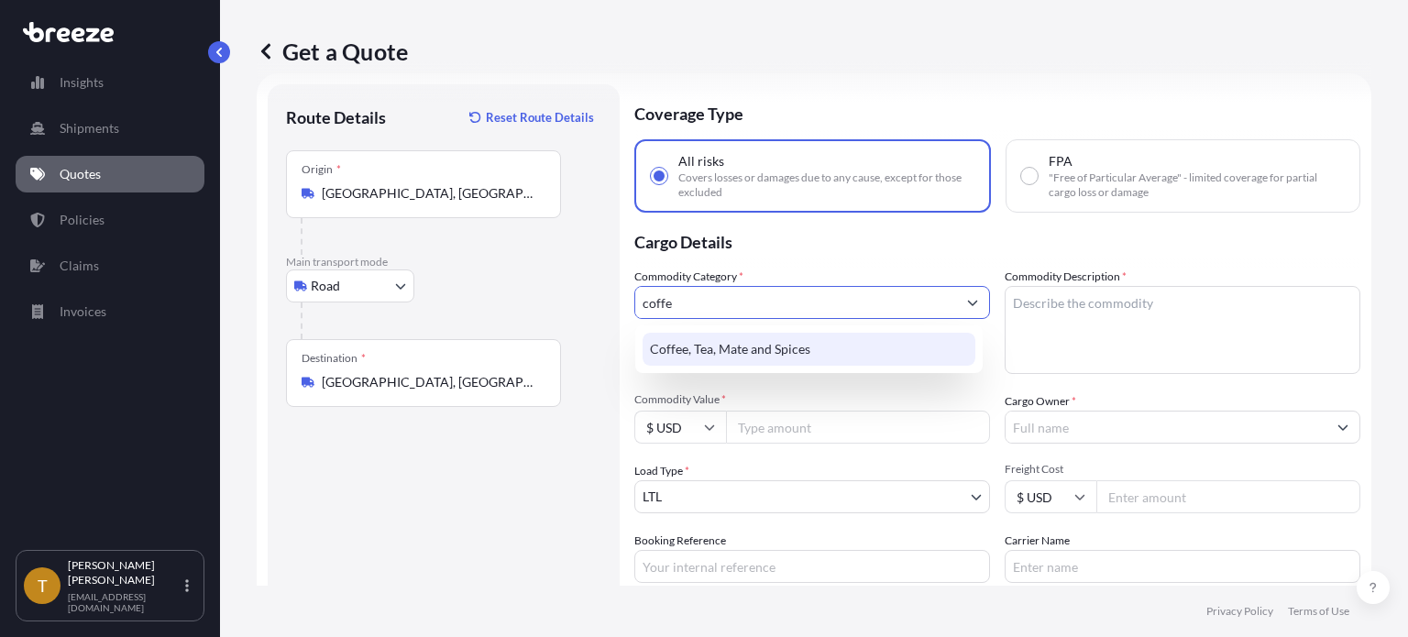
click at [726, 351] on div "Coffee, Tea, Mate and Spices" at bounding box center [809, 349] width 333 height 33
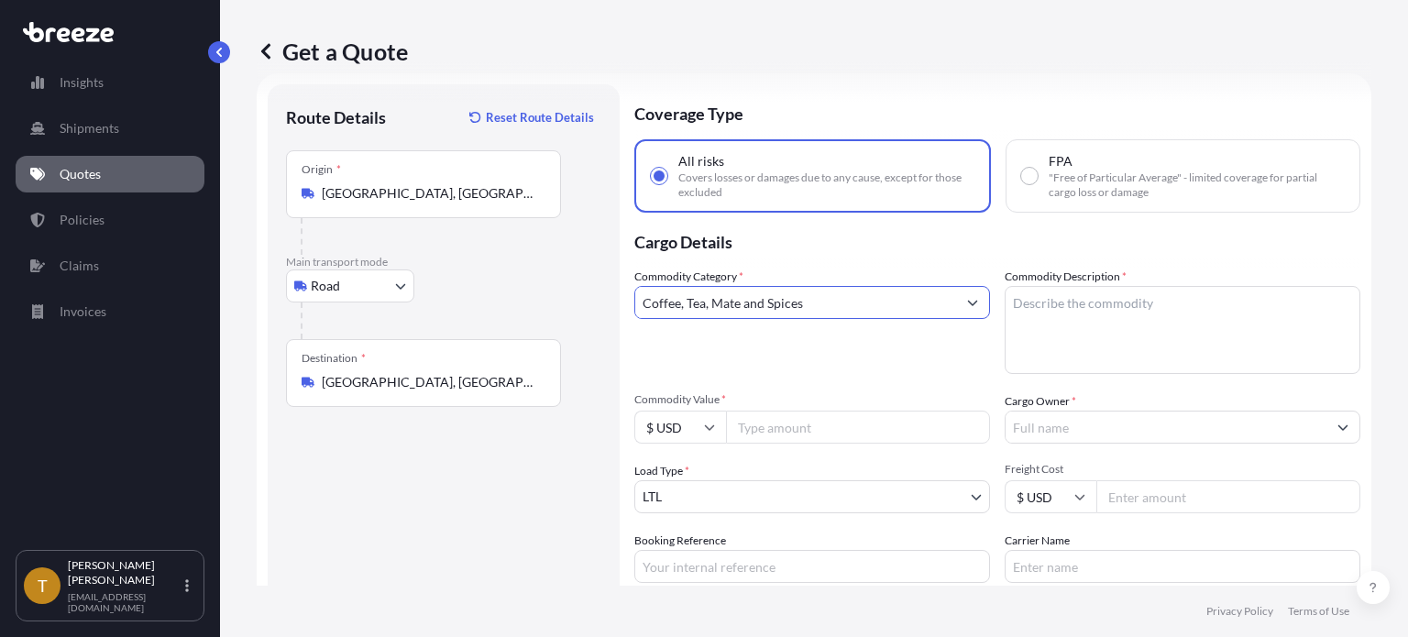
type input "Coffee, Tea, Mate and Spices"
click at [1124, 322] on textarea "Commodity Description *" at bounding box center [1183, 330] width 356 height 88
type textarea "green coffee beans"
type input "262470.00"
click at [1135, 421] on input "Cargo Owner *" at bounding box center [1166, 427] width 321 height 33
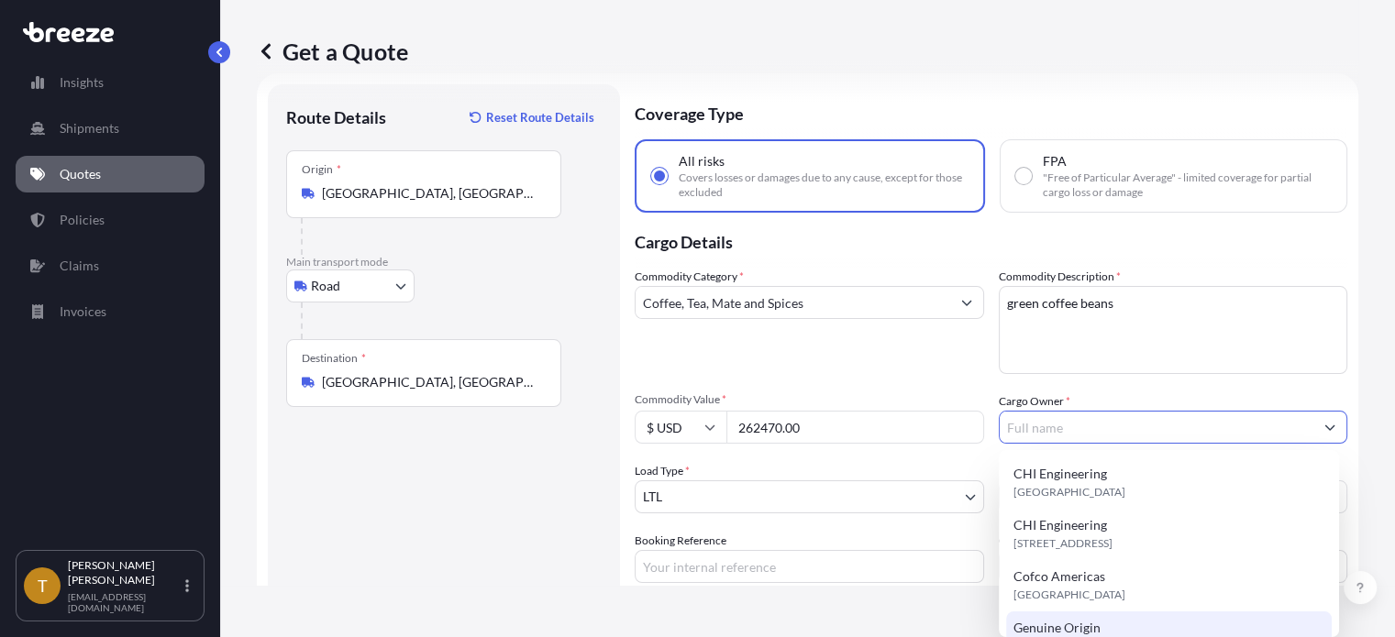
click at [1046, 621] on span "Genuine Origin" at bounding box center [1056, 628] width 87 height 18
type input "Genuine Origin"
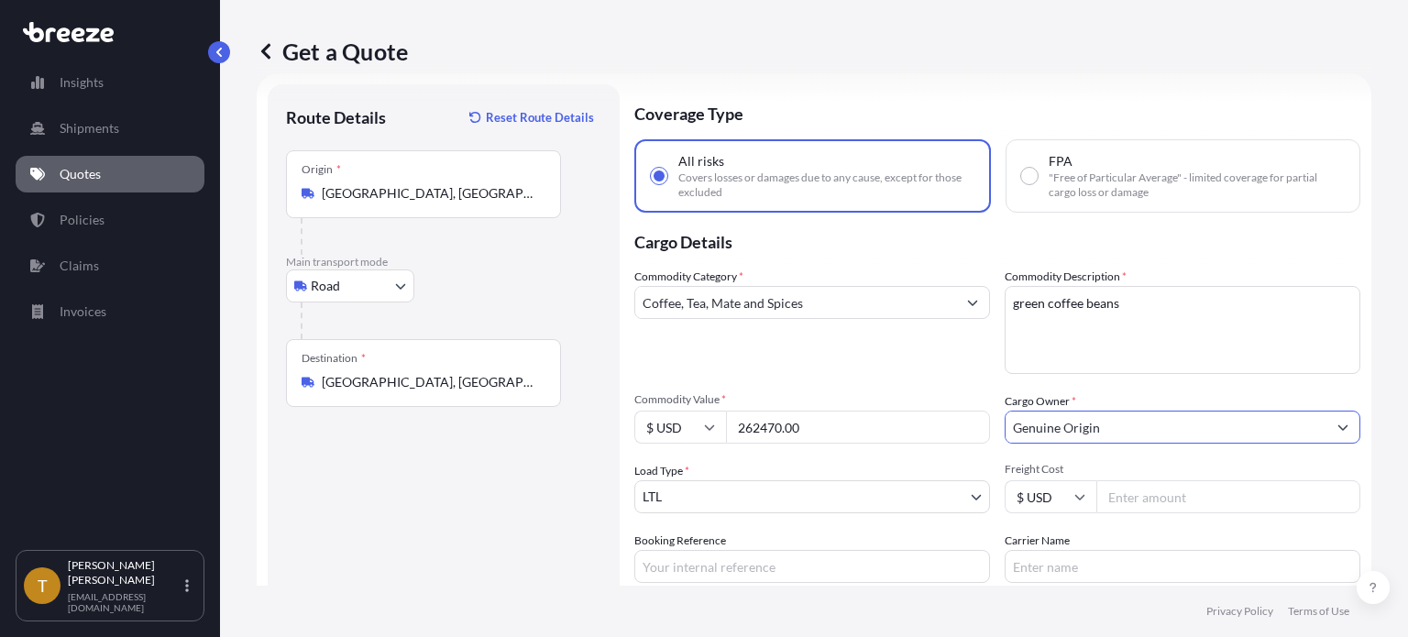
click at [752, 502] on body "15 options available. Insights Shipments Quotes Policies Claims Invoices T Todd…" at bounding box center [704, 387] width 1408 height 775
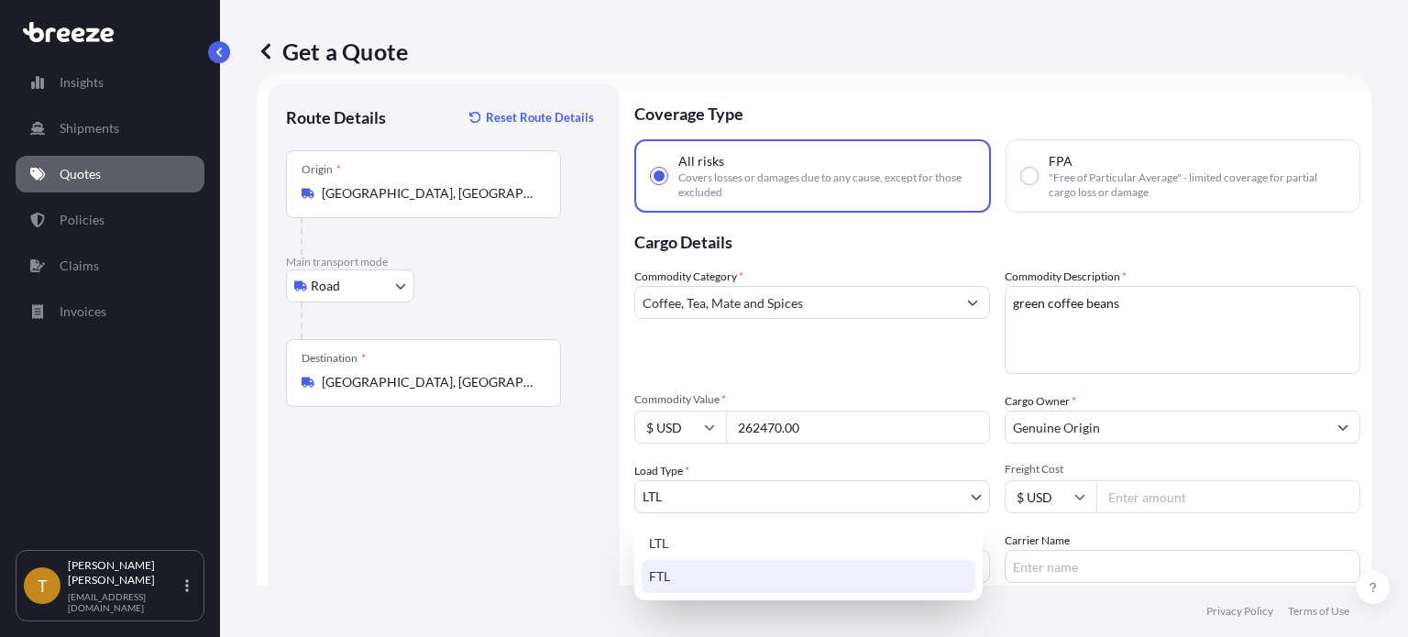
click at [717, 588] on div "FTL" at bounding box center [809, 576] width 334 height 33
select select "2"
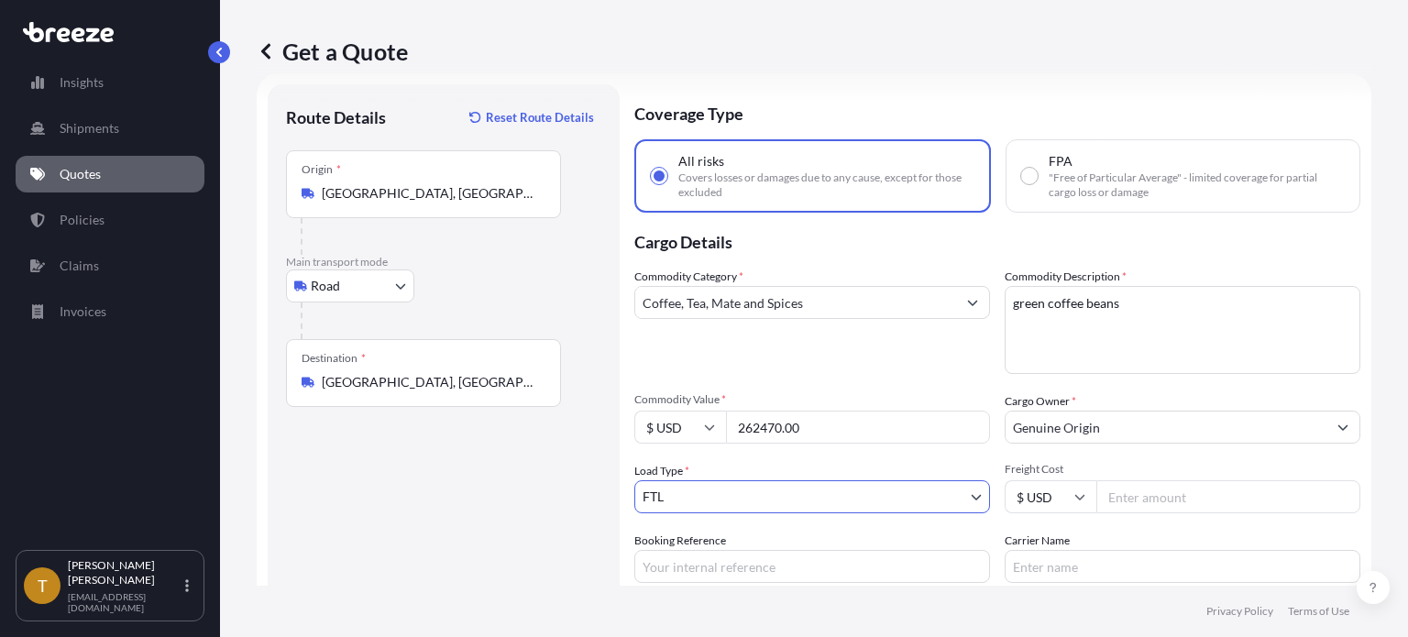
click at [1232, 501] on input "Freight Cost" at bounding box center [1229, 496] width 264 height 33
type input "3300"
click at [720, 564] on input "Booking Reference" at bounding box center [812, 566] width 356 height 33
type input "PA to TX (2"
click at [1104, 560] on input "Carrier Name" at bounding box center [1183, 566] width 356 height 33
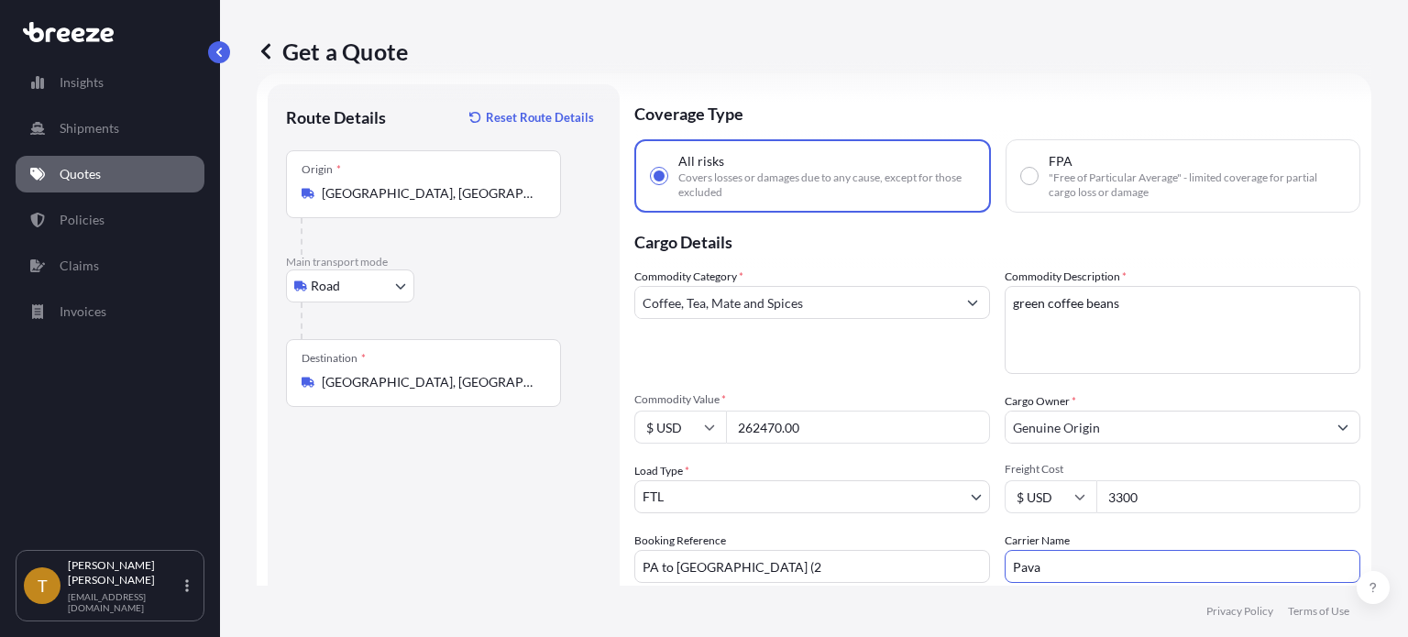
type input "Pava Logistics"
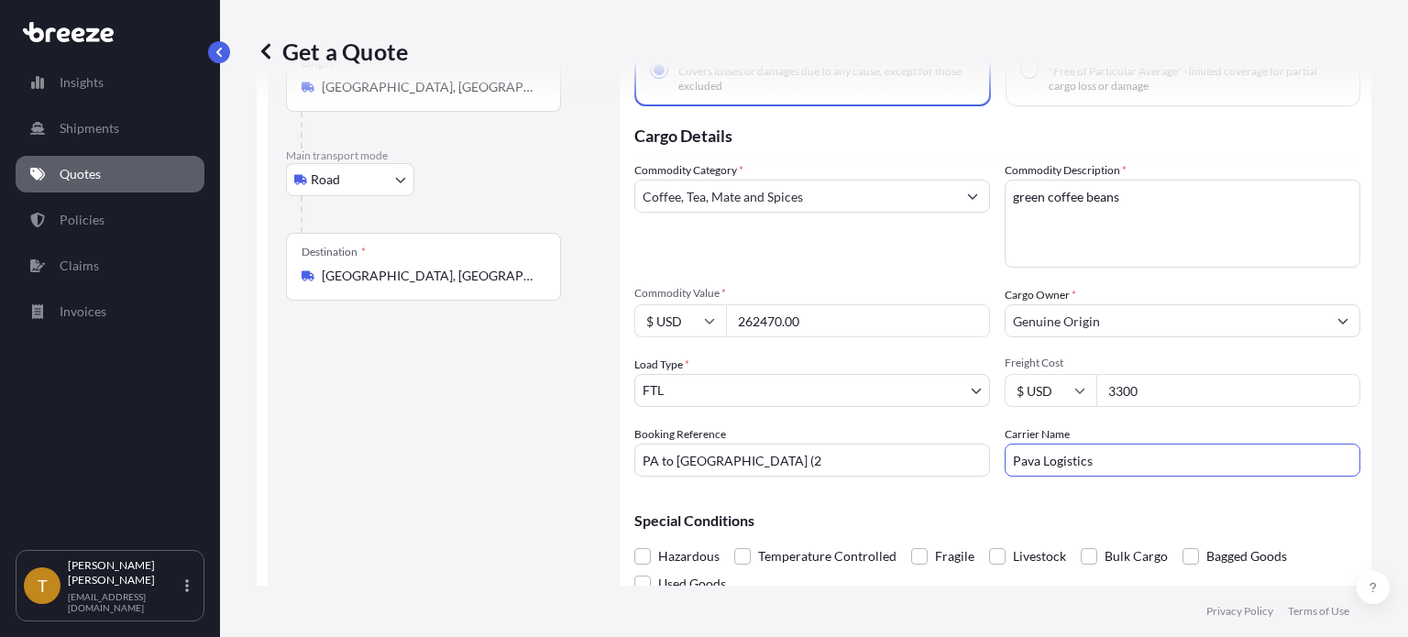
scroll to position [139, 0]
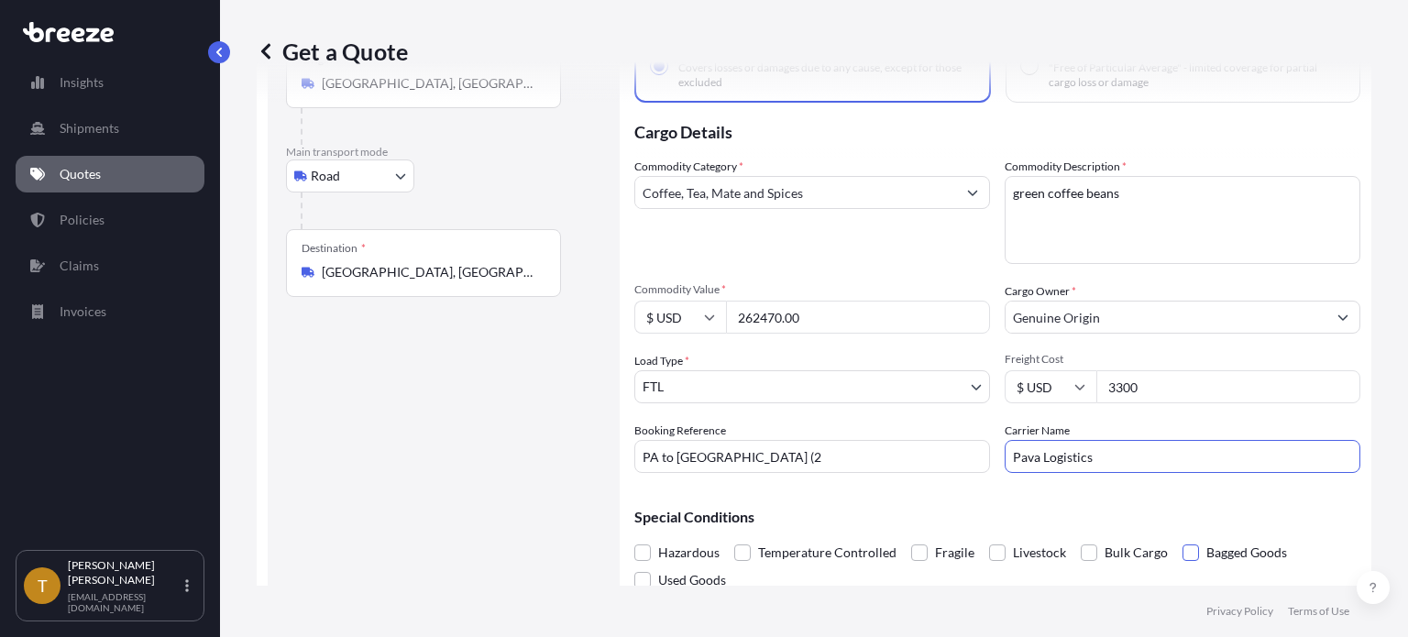
click at [1186, 553] on span at bounding box center [1191, 553] width 17 height 17
click at [1183, 539] on input "Bagged Goods" at bounding box center [1183, 539] width 0 height 0
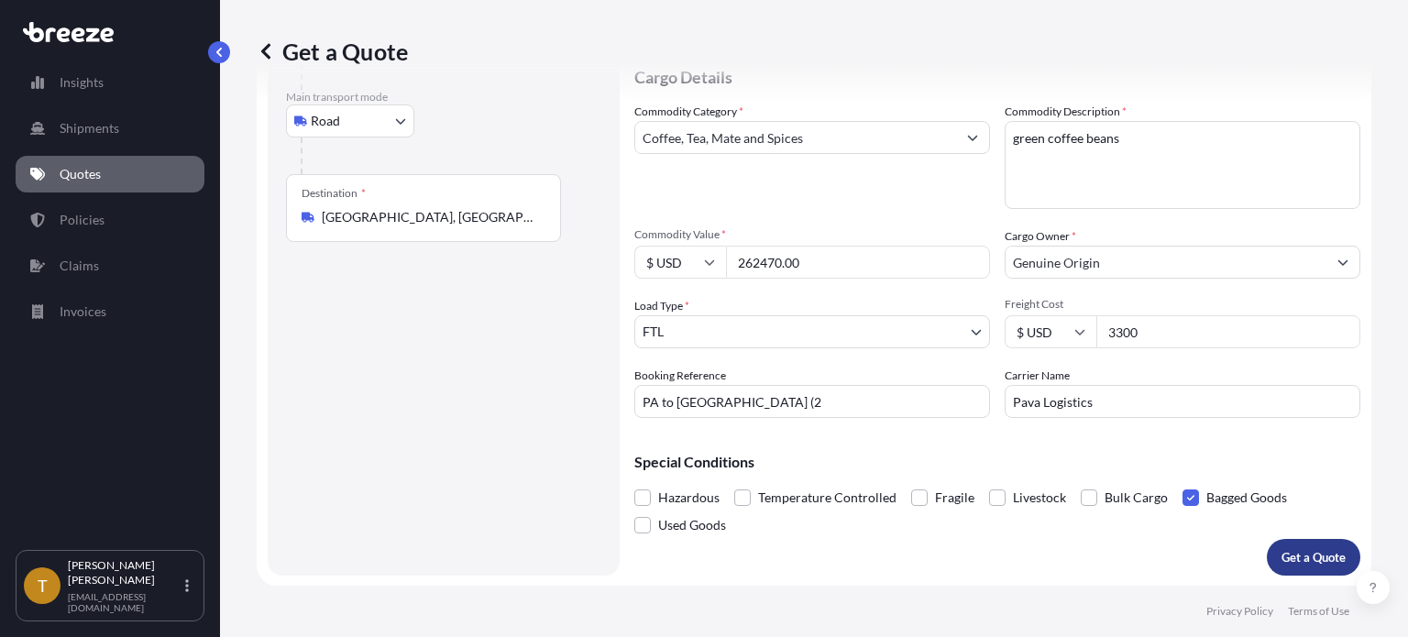
click at [1306, 549] on p "Get a Quote" at bounding box center [1314, 557] width 64 height 18
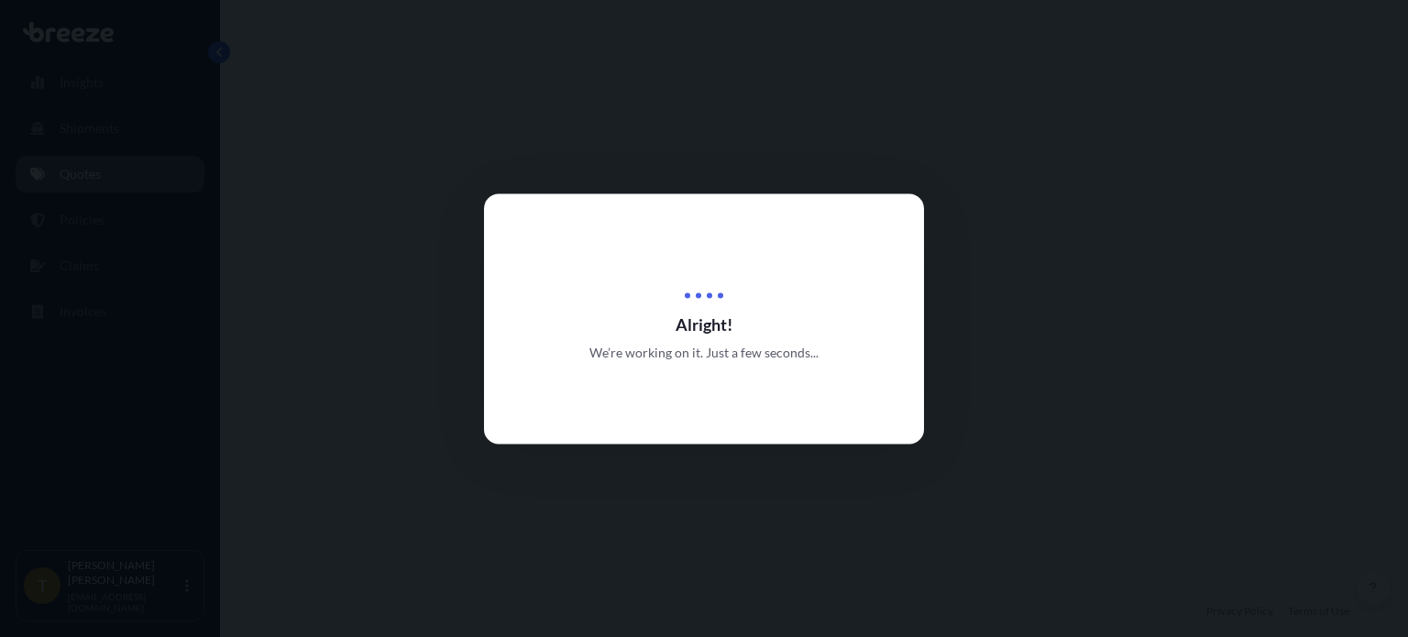
select select "Road"
select select "2"
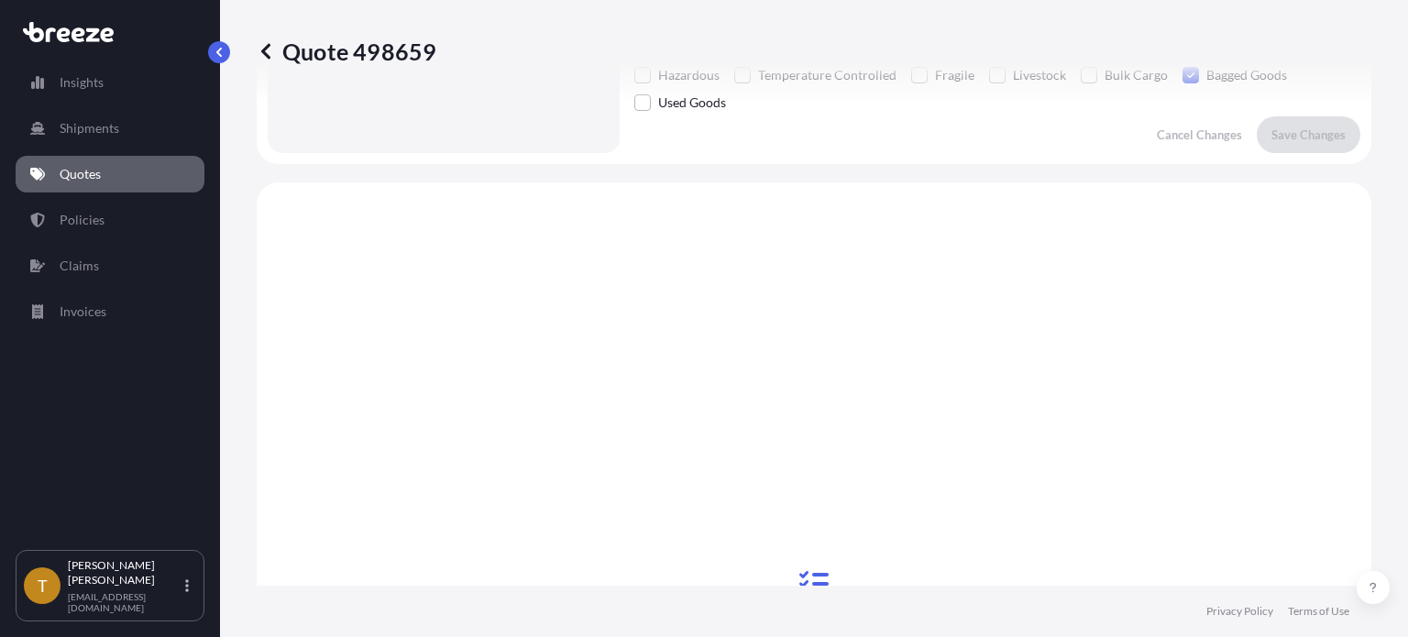
scroll to position [707, 0]
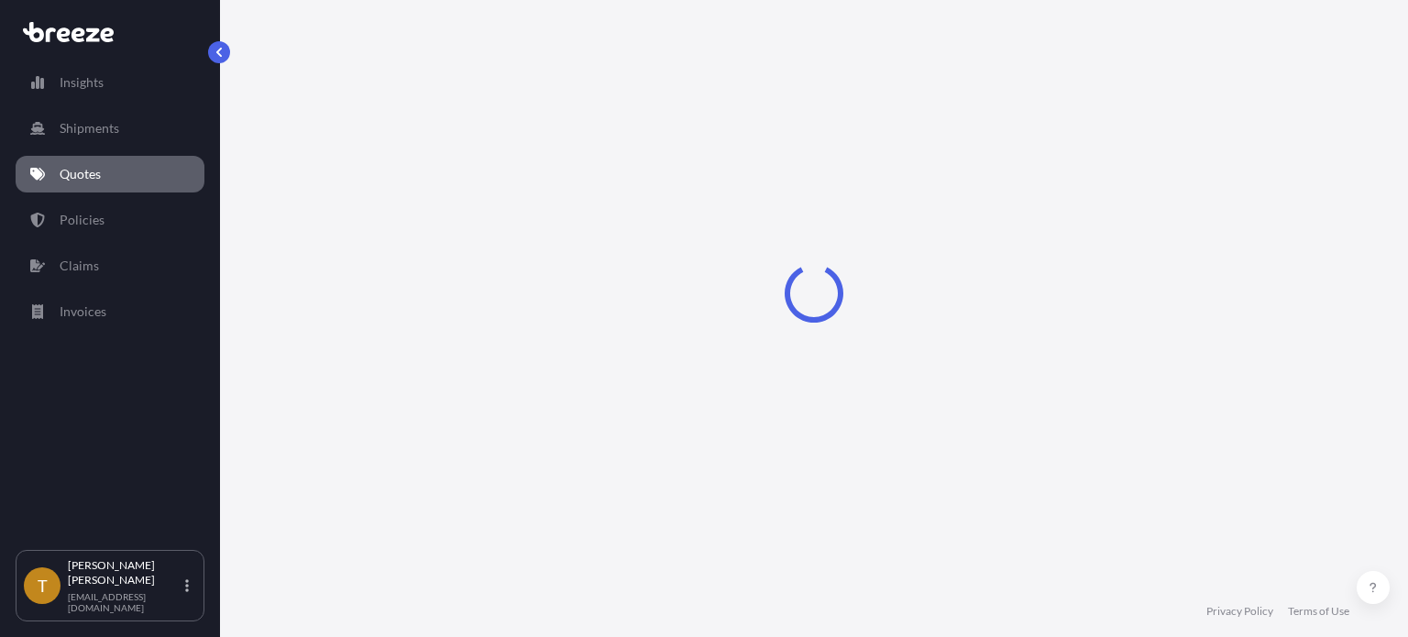
select select "Road"
select select "2"
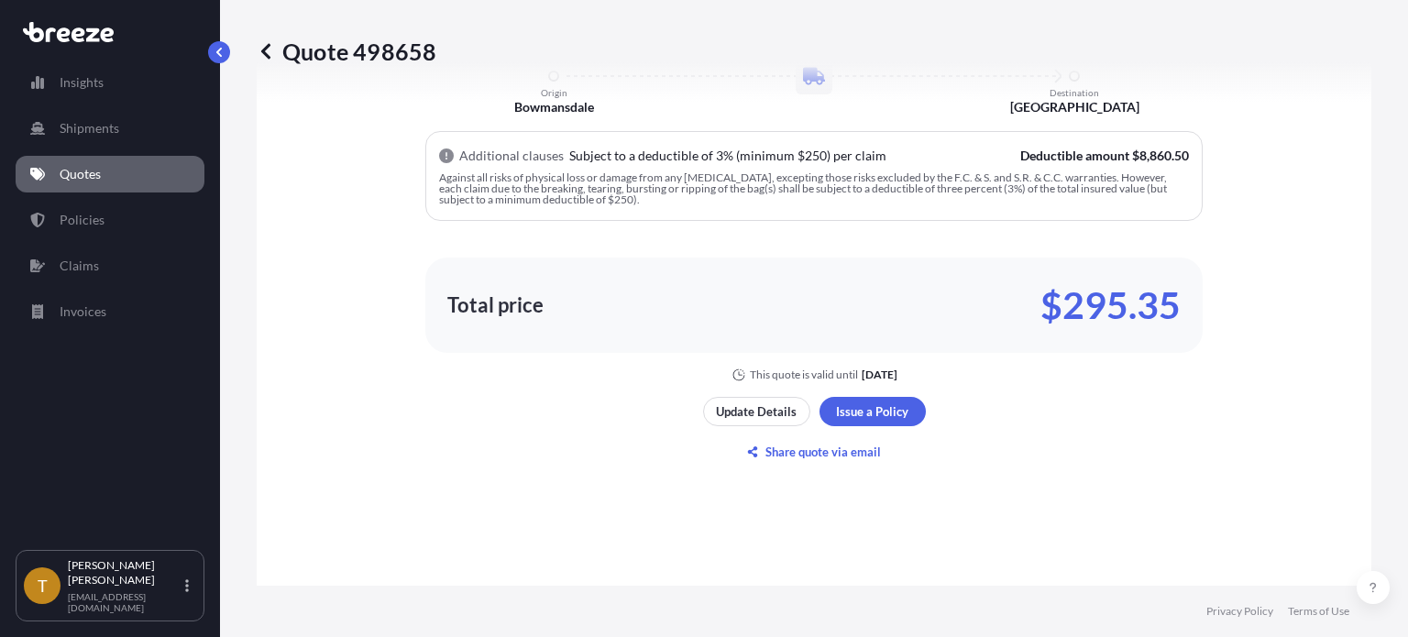
scroll to position [1074, 0]
